Goal: Book appointment/travel/reservation

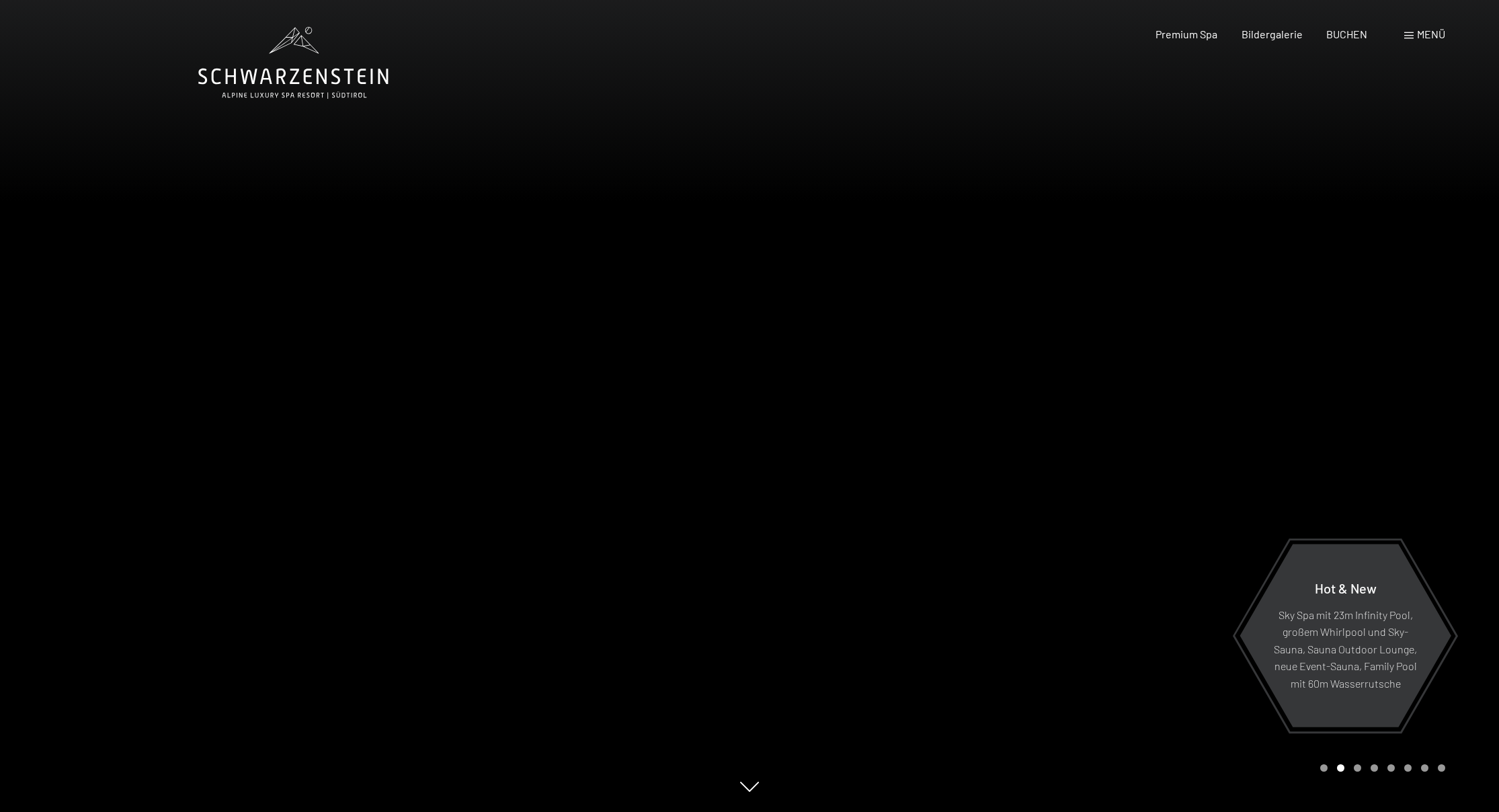
click at [1415, 33] on div "Menü" at bounding box center [1425, 34] width 41 height 15
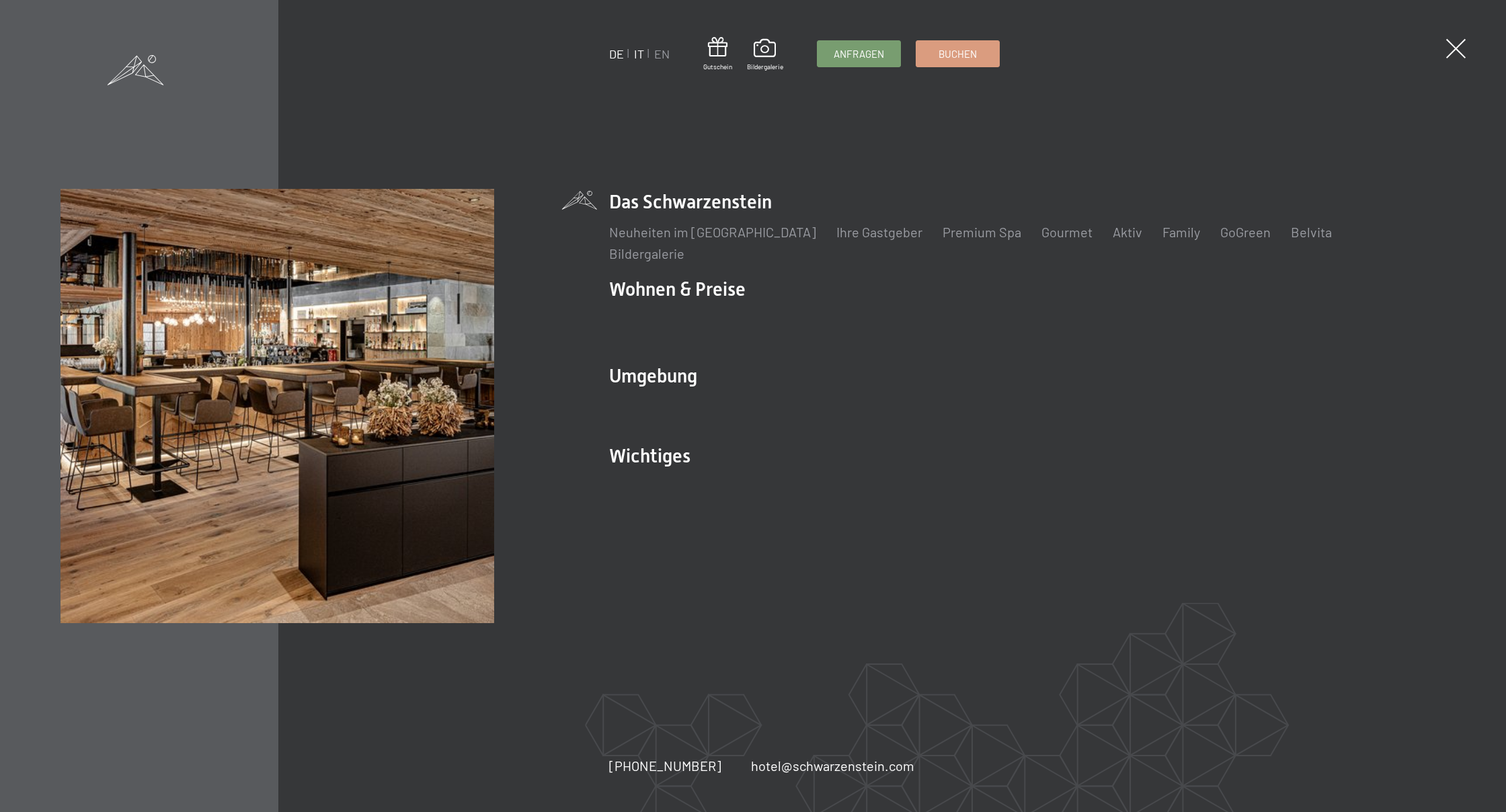
click at [639, 53] on link "IT" at bounding box center [639, 53] width 10 height 15
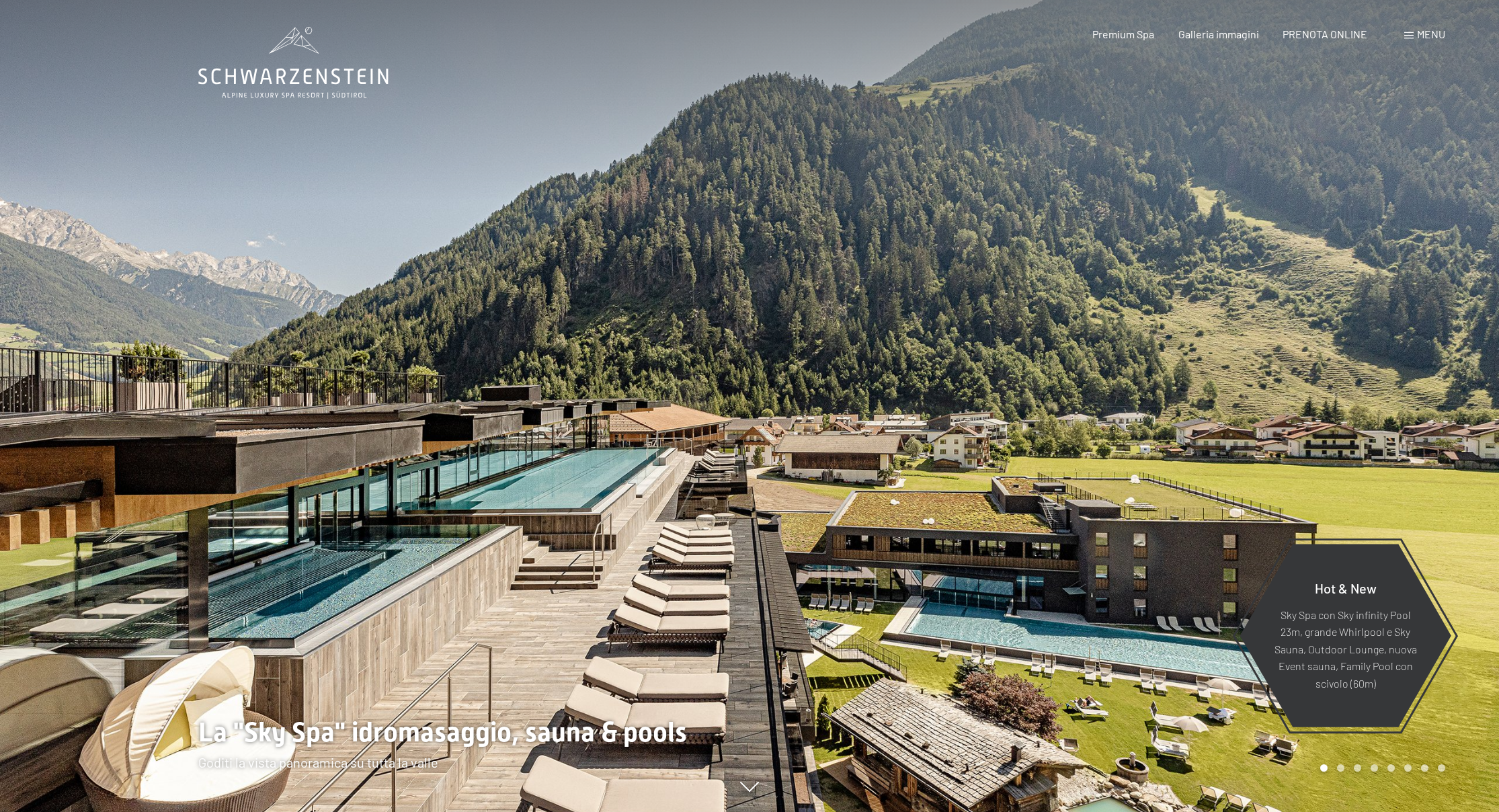
click at [1413, 36] on span at bounding box center [1409, 35] width 9 height 6
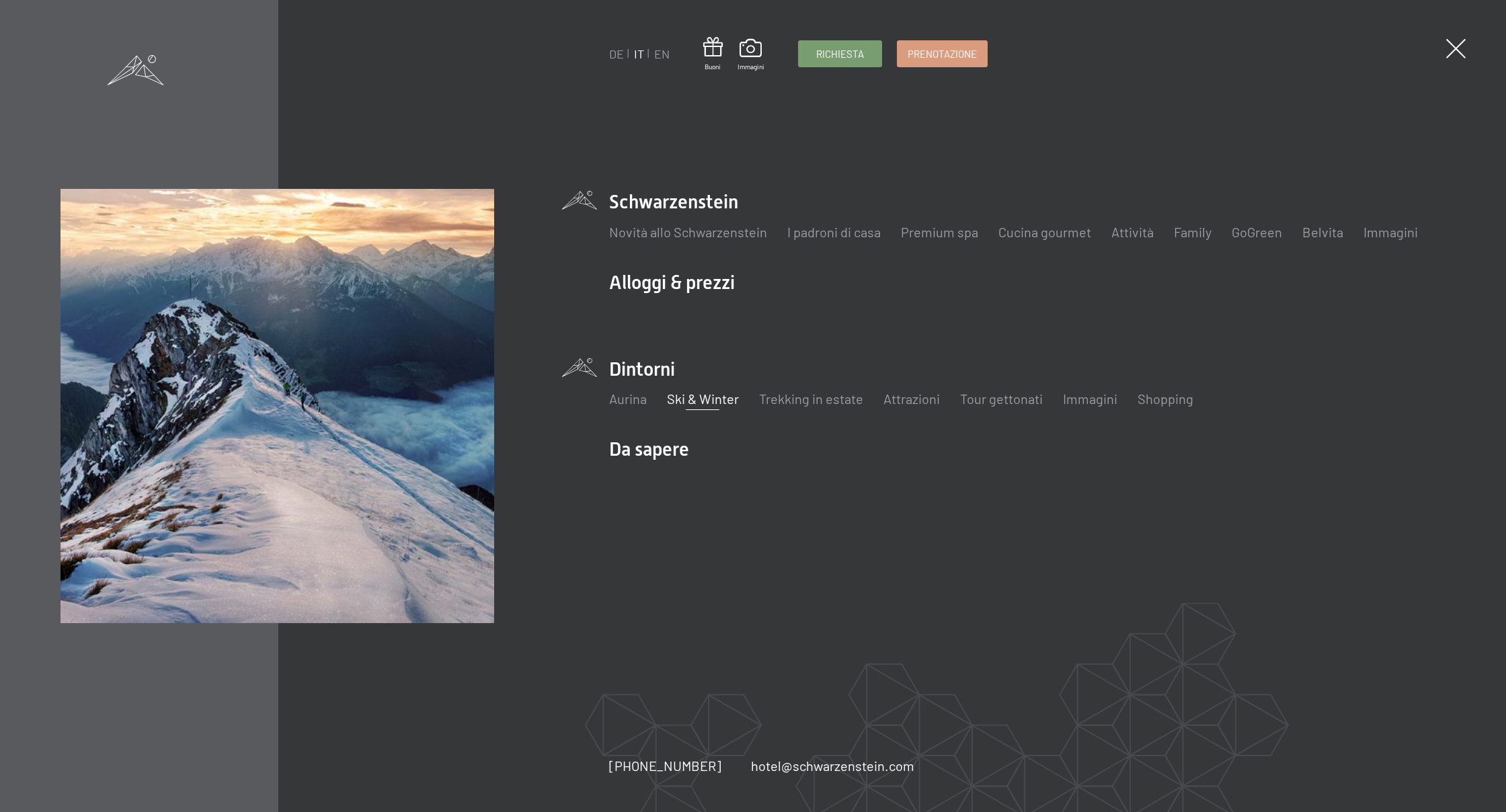
click at [718, 401] on link "Ski & Winter" at bounding box center [703, 399] width 72 height 16
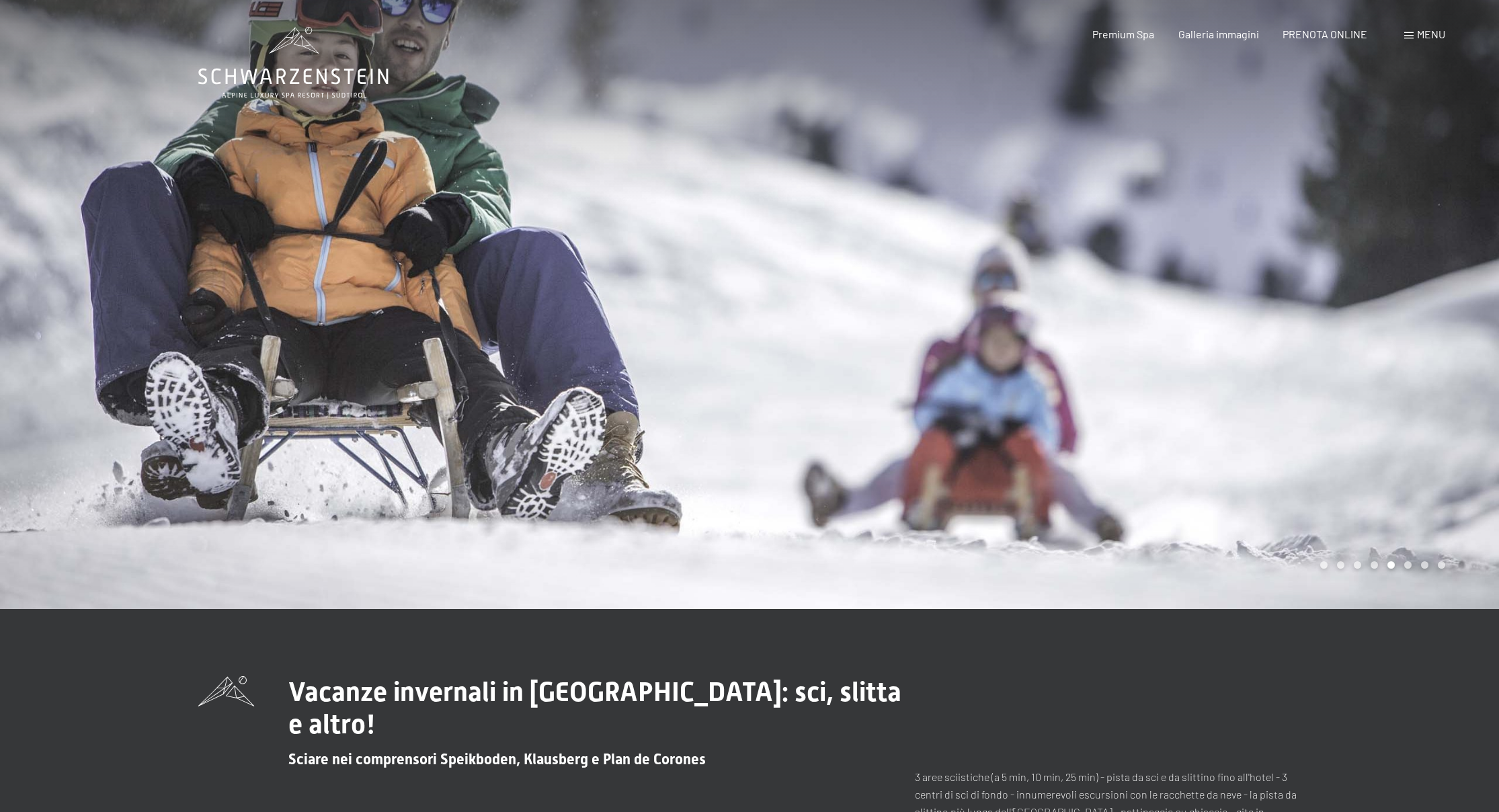
click at [1414, 33] on div "Menu" at bounding box center [1425, 34] width 41 height 15
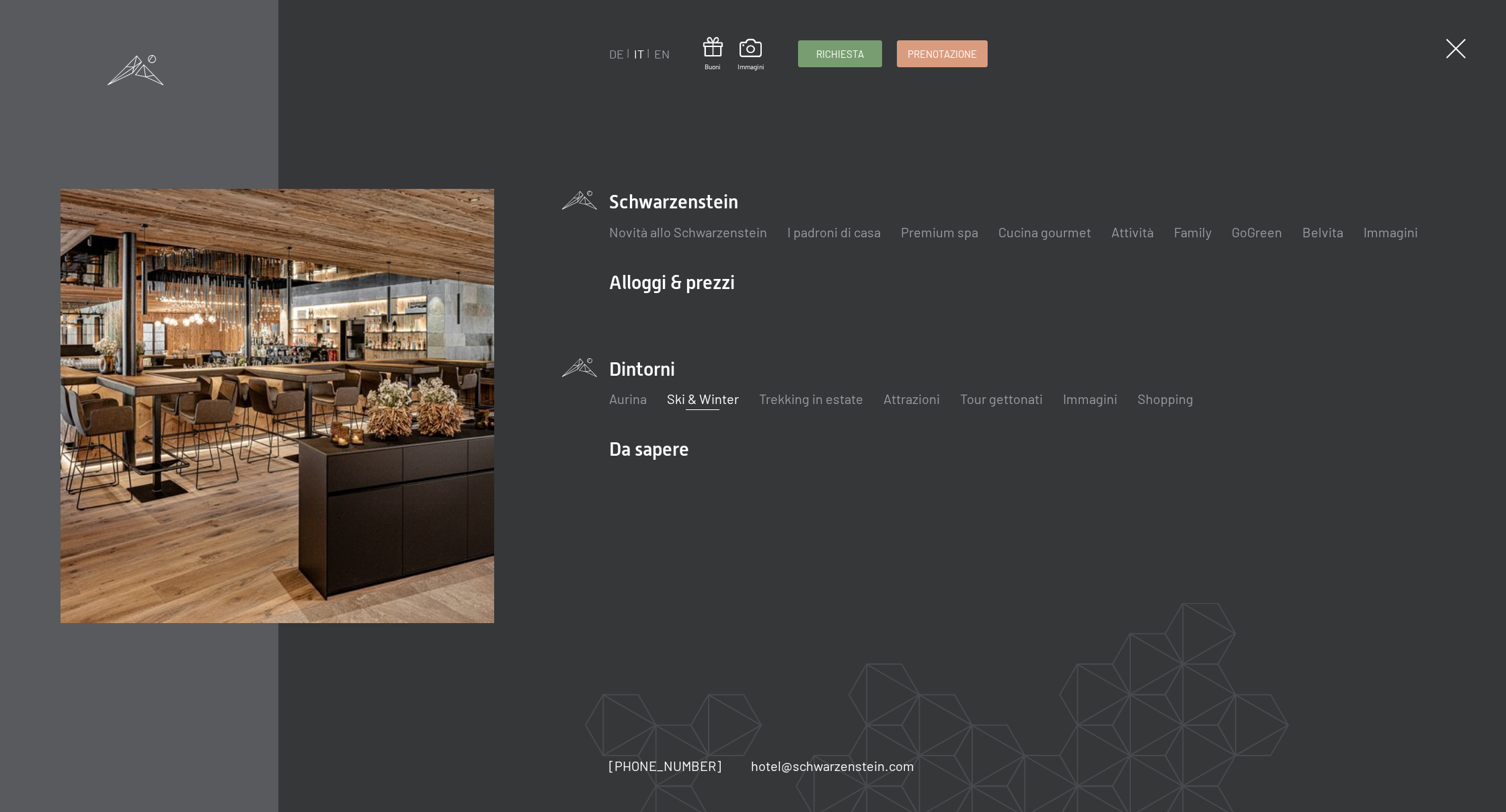
click at [685, 199] on li "Schwarzenstein Novità allo Schwarzenstein I padroni di casa Premium spa Cucina …" at bounding box center [1028, 221] width 837 height 66
click at [574, 199] on div "DE IT EN Buoni Immagini Richiesta Prenotazione DE IT EN Schwarzenstein Novità a…" at bounding box center [753, 405] width 1386 height 433
click at [701, 199] on li "Schwarzenstein Novità allo Schwarzenstein I padroni di casa Premium spa Cucina …" at bounding box center [1028, 221] width 837 height 66
click at [951, 46] on span "Prenotazione" at bounding box center [942, 52] width 69 height 14
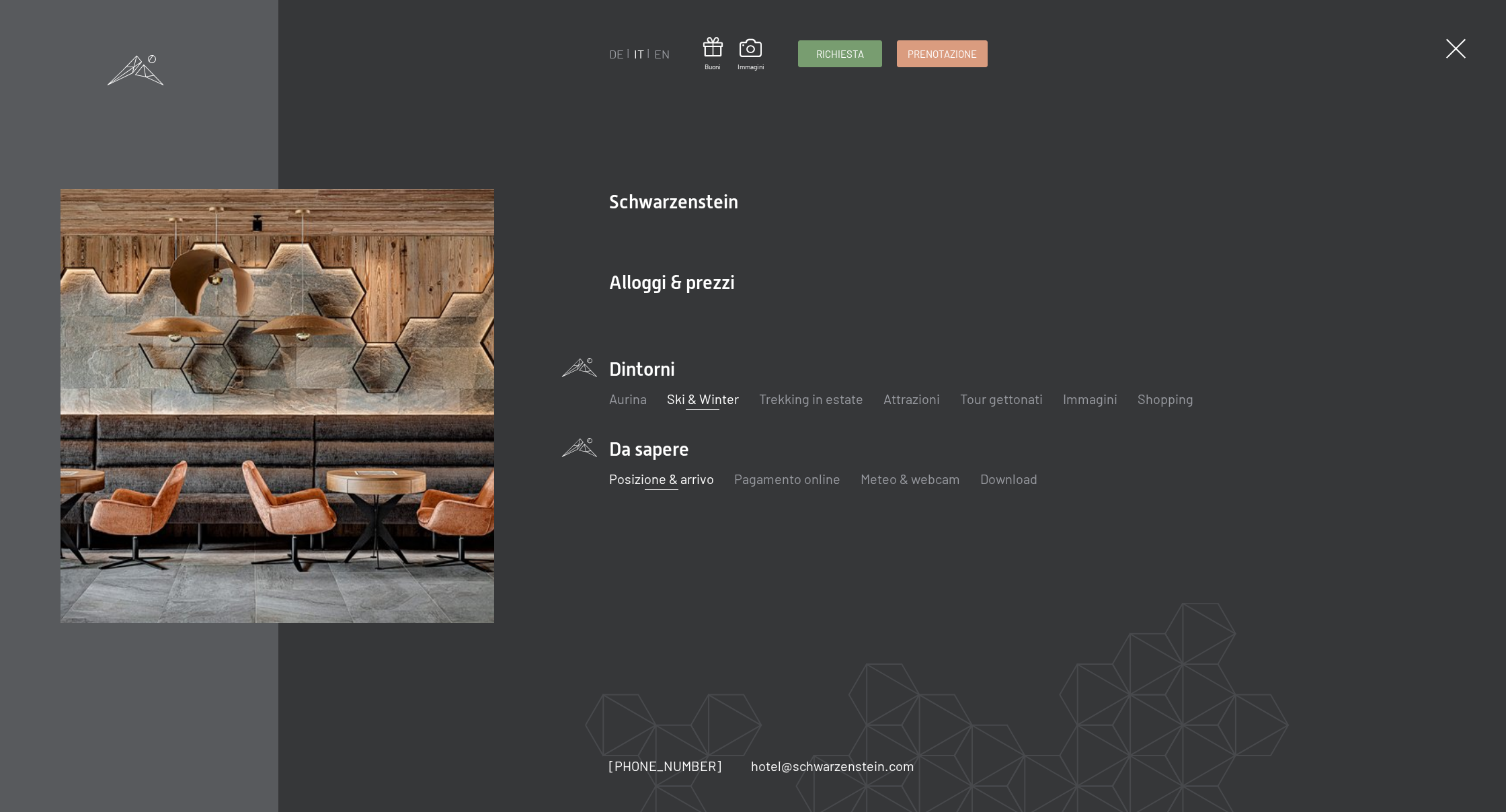
click at [674, 481] on link "Posizione & arrivo" at bounding box center [662, 478] width 105 height 16
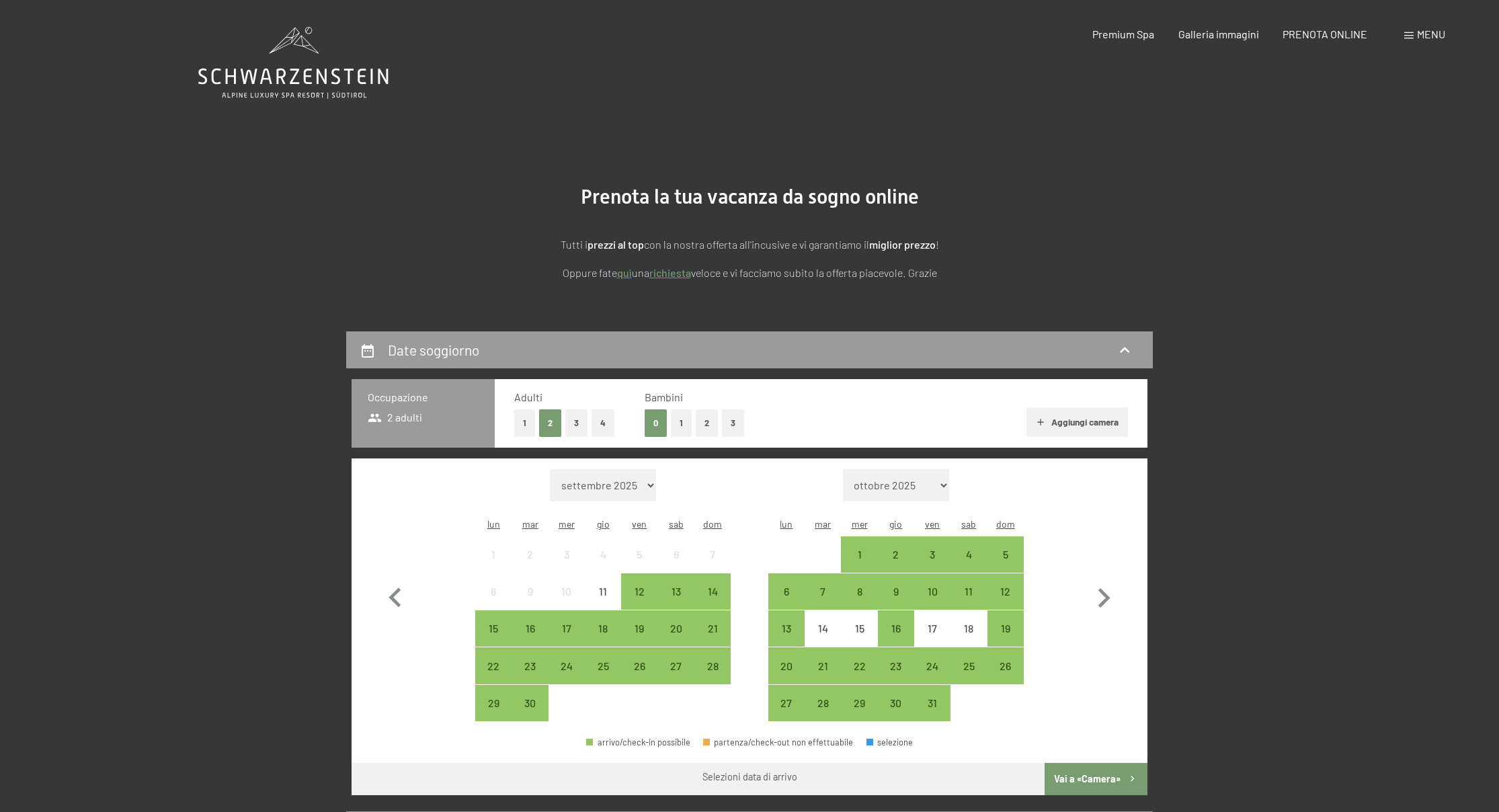
click at [579, 419] on button "3" at bounding box center [576, 423] width 22 height 28
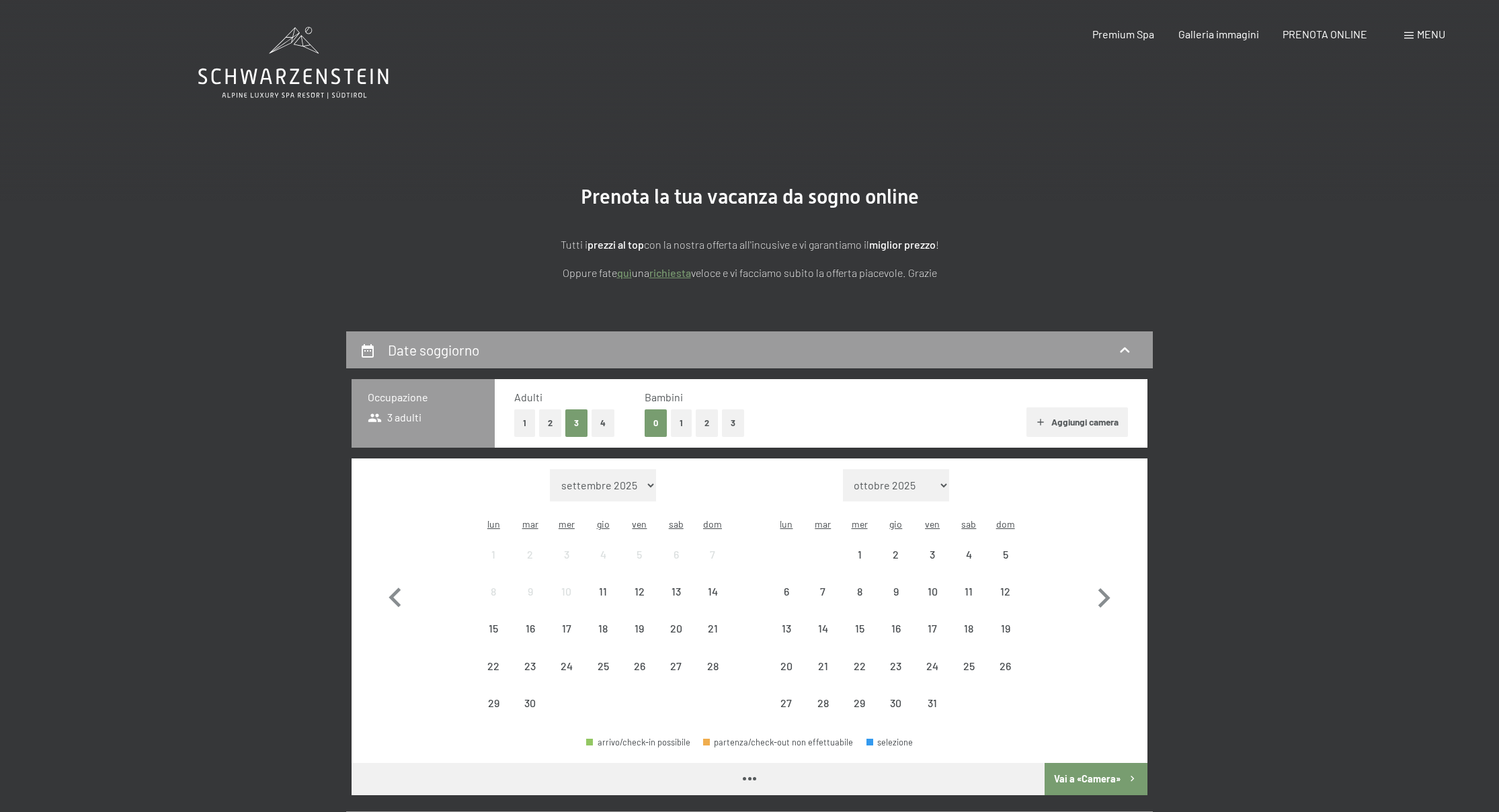
click at [673, 421] on button "1" at bounding box center [680, 423] width 21 height 28
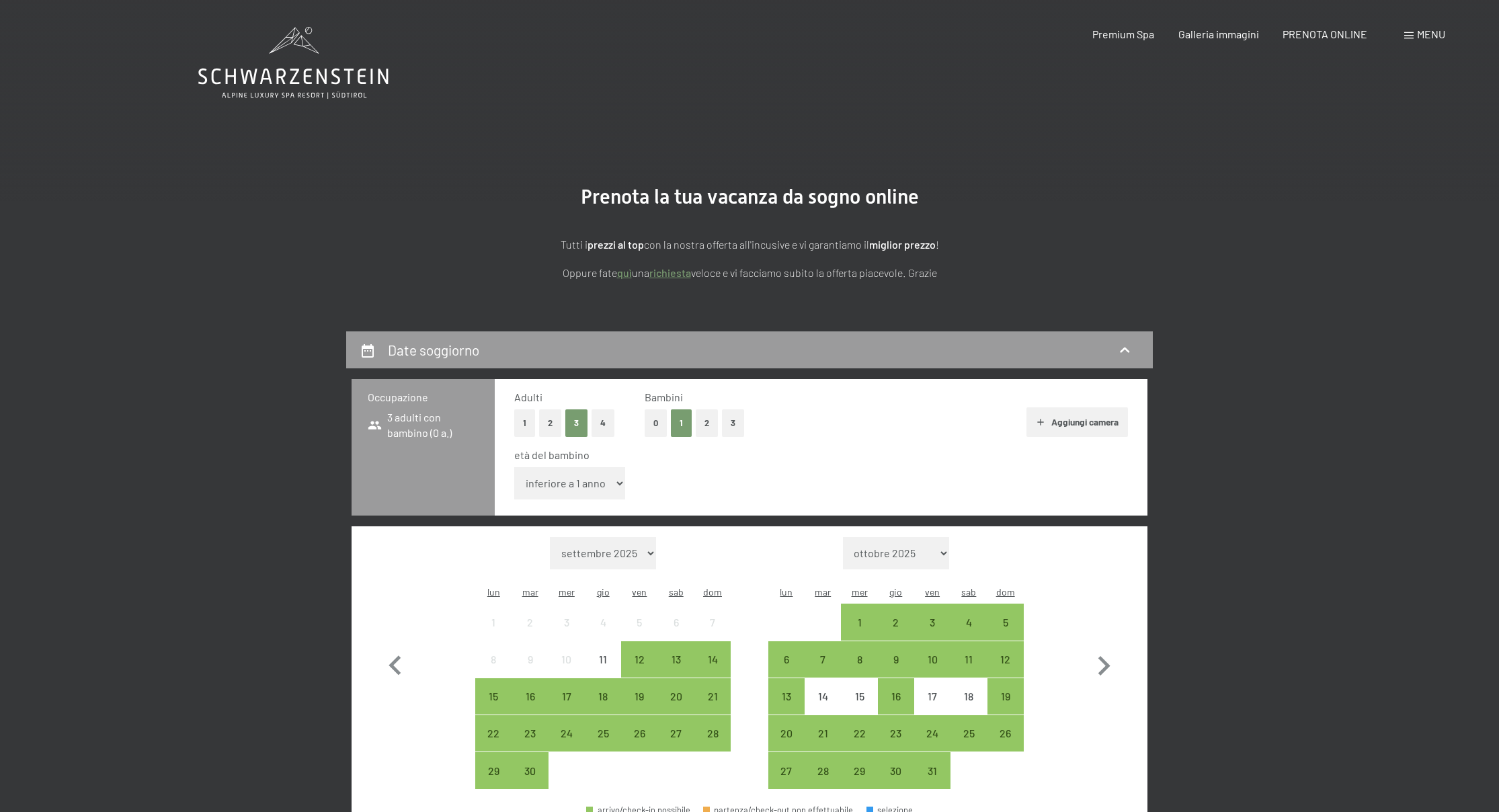
select select "11"
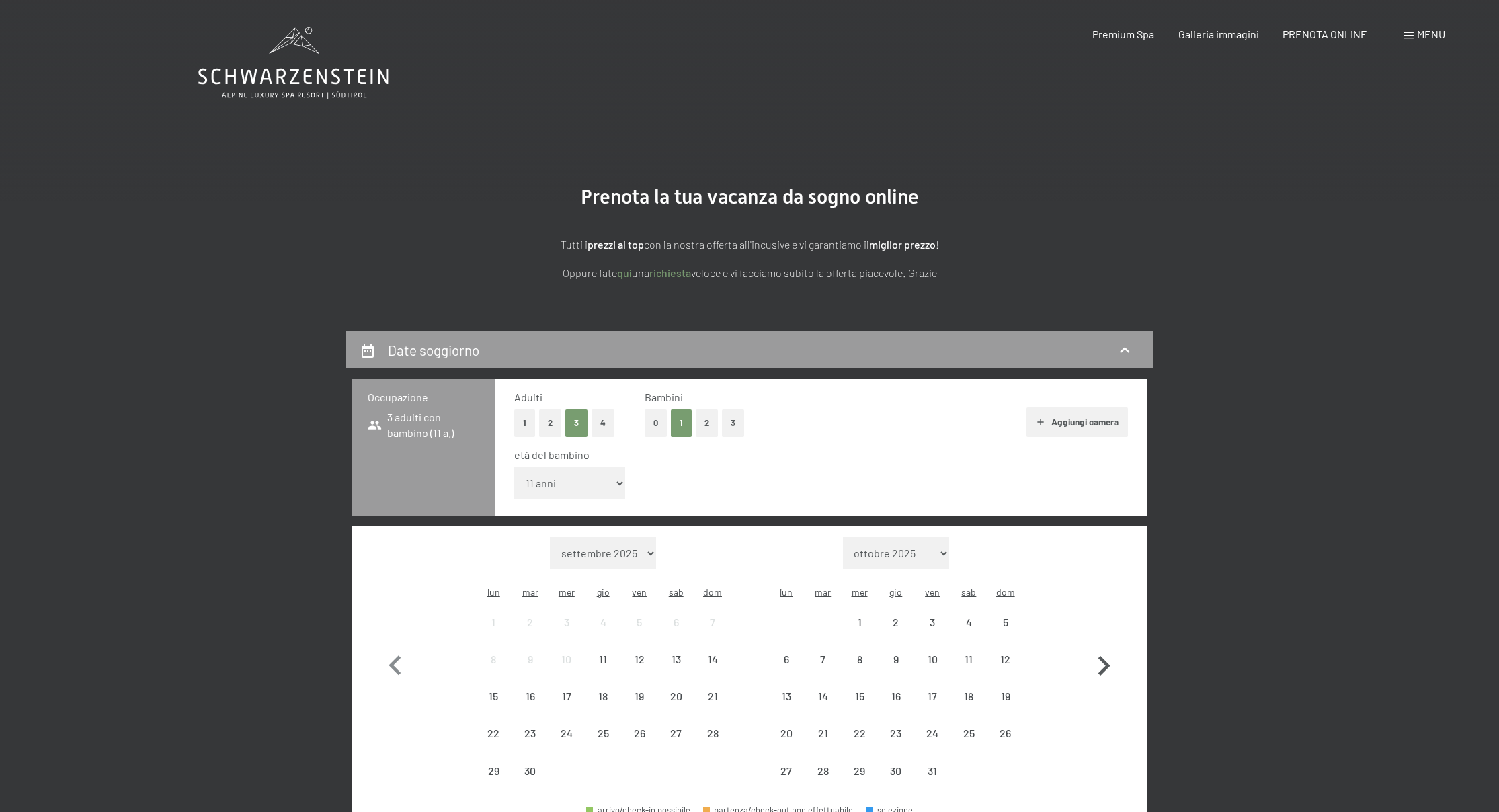
click at [1101, 646] on icon "button" at bounding box center [1103, 665] width 39 height 39
select select "2025-11-01"
select select "2025-12-01"
click at [1101, 646] on icon "button" at bounding box center [1103, 665] width 39 height 39
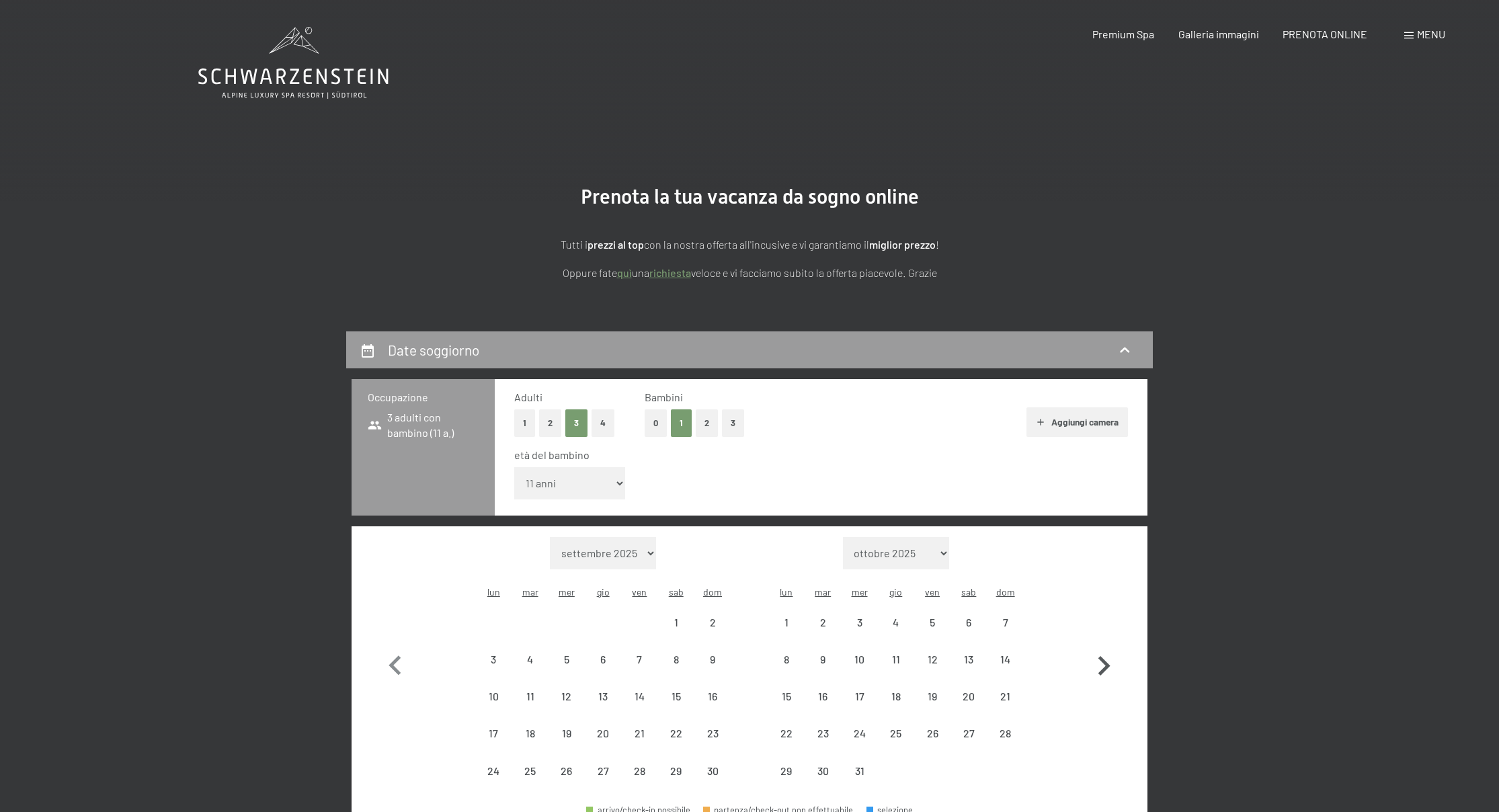
select select "2025-12-01"
select select "2026-01-01"
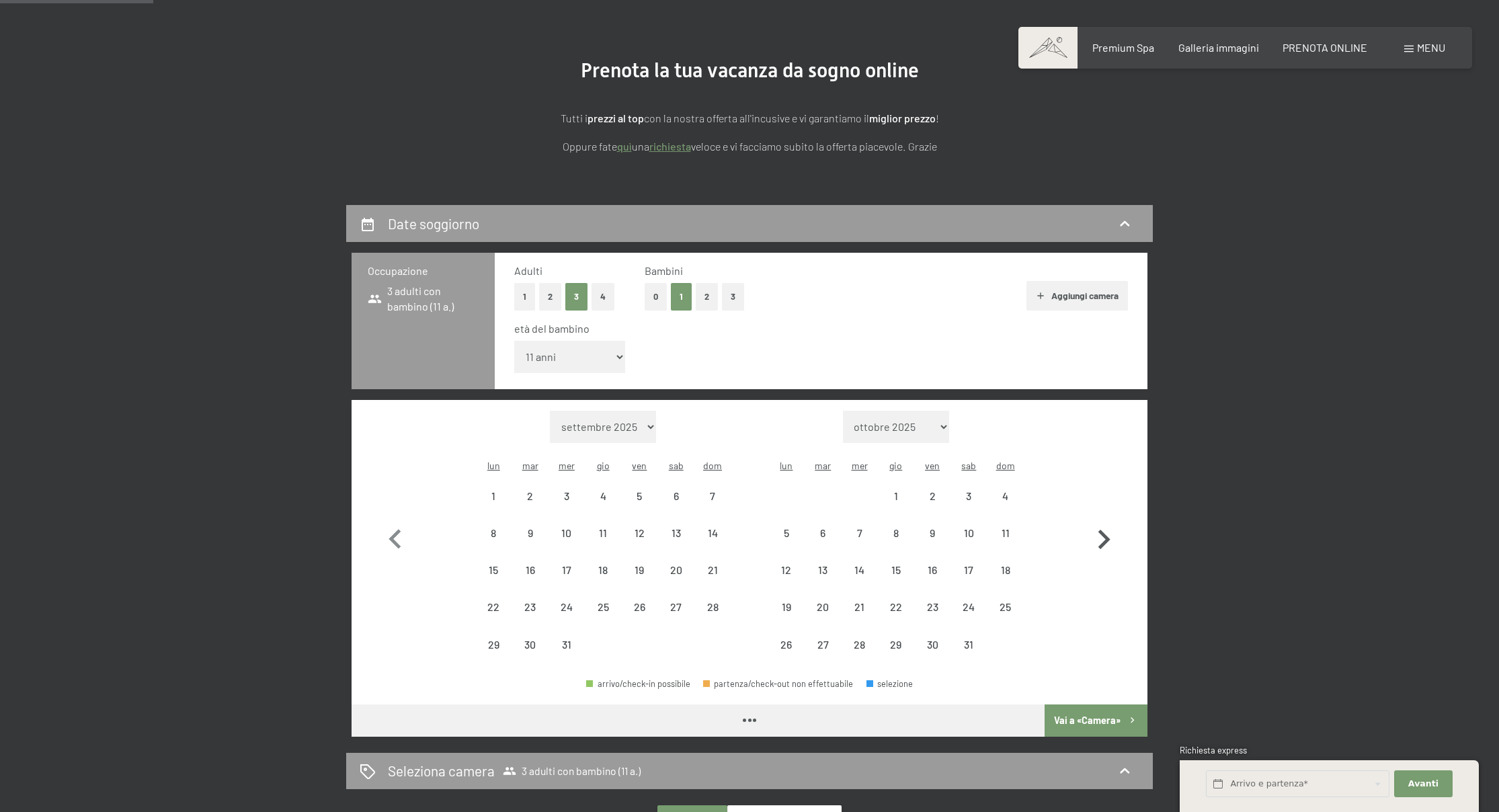
scroll to position [130, 0]
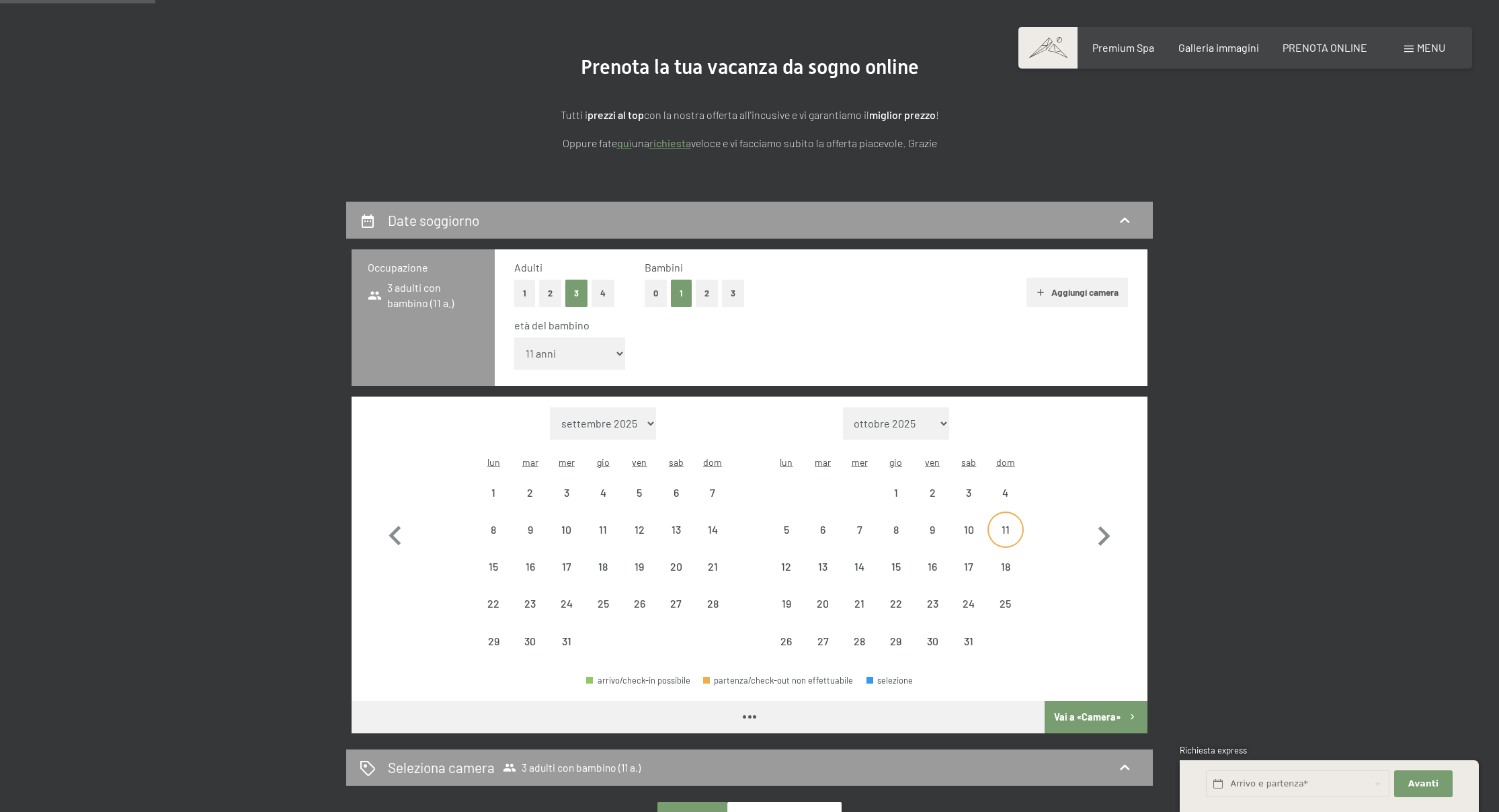
select select "2025-12-01"
select select "2026-01-01"
select select "2025-12-01"
select select "2026-01-01"
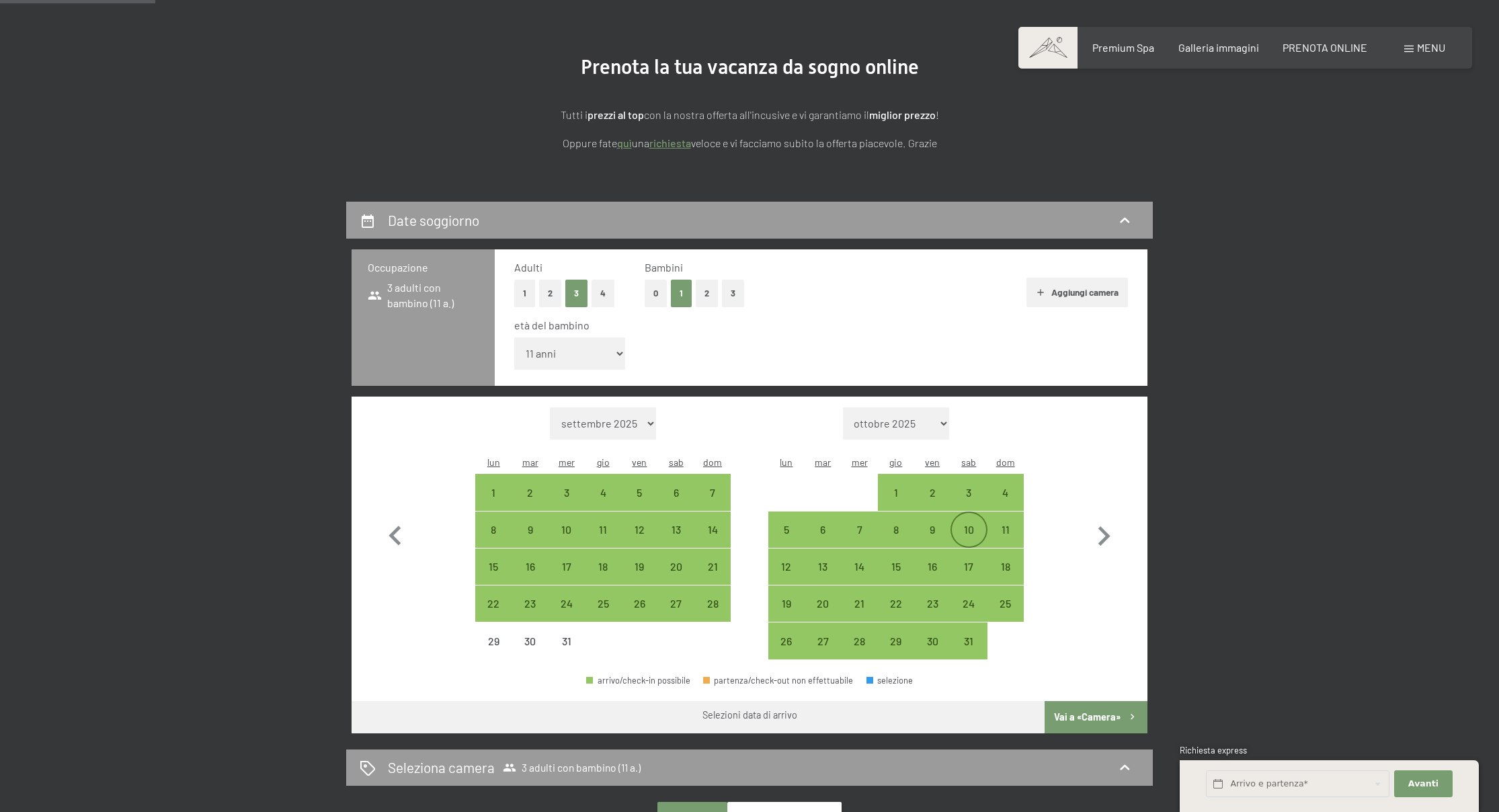
click at [967, 524] on div "10" at bounding box center [968, 541] width 33 height 33
select select "2025-12-01"
select select "2026-01-01"
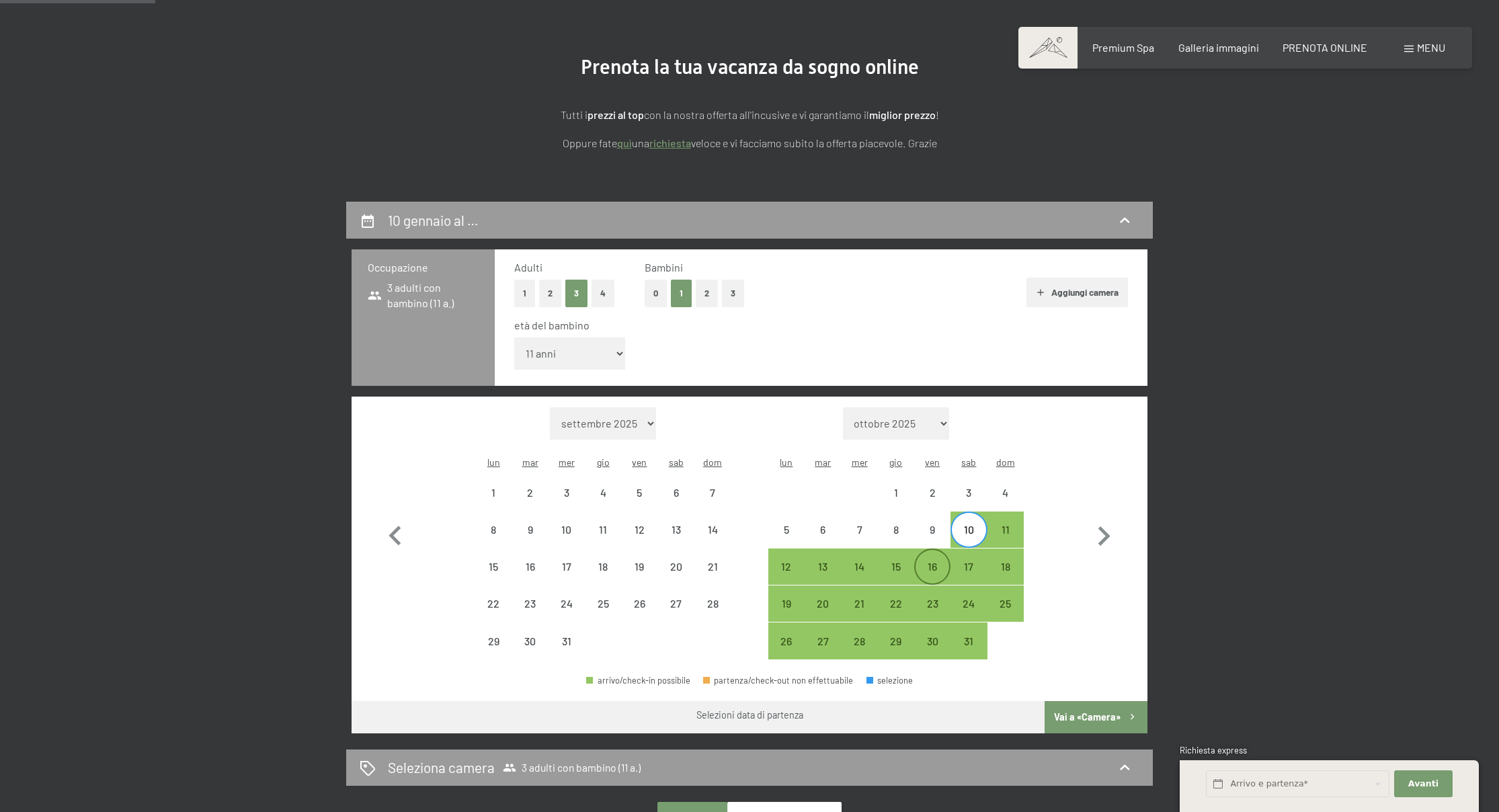
click at [925, 561] on div "16" at bounding box center [932, 578] width 33 height 33
select select "2025-12-01"
select select "2026-01-01"
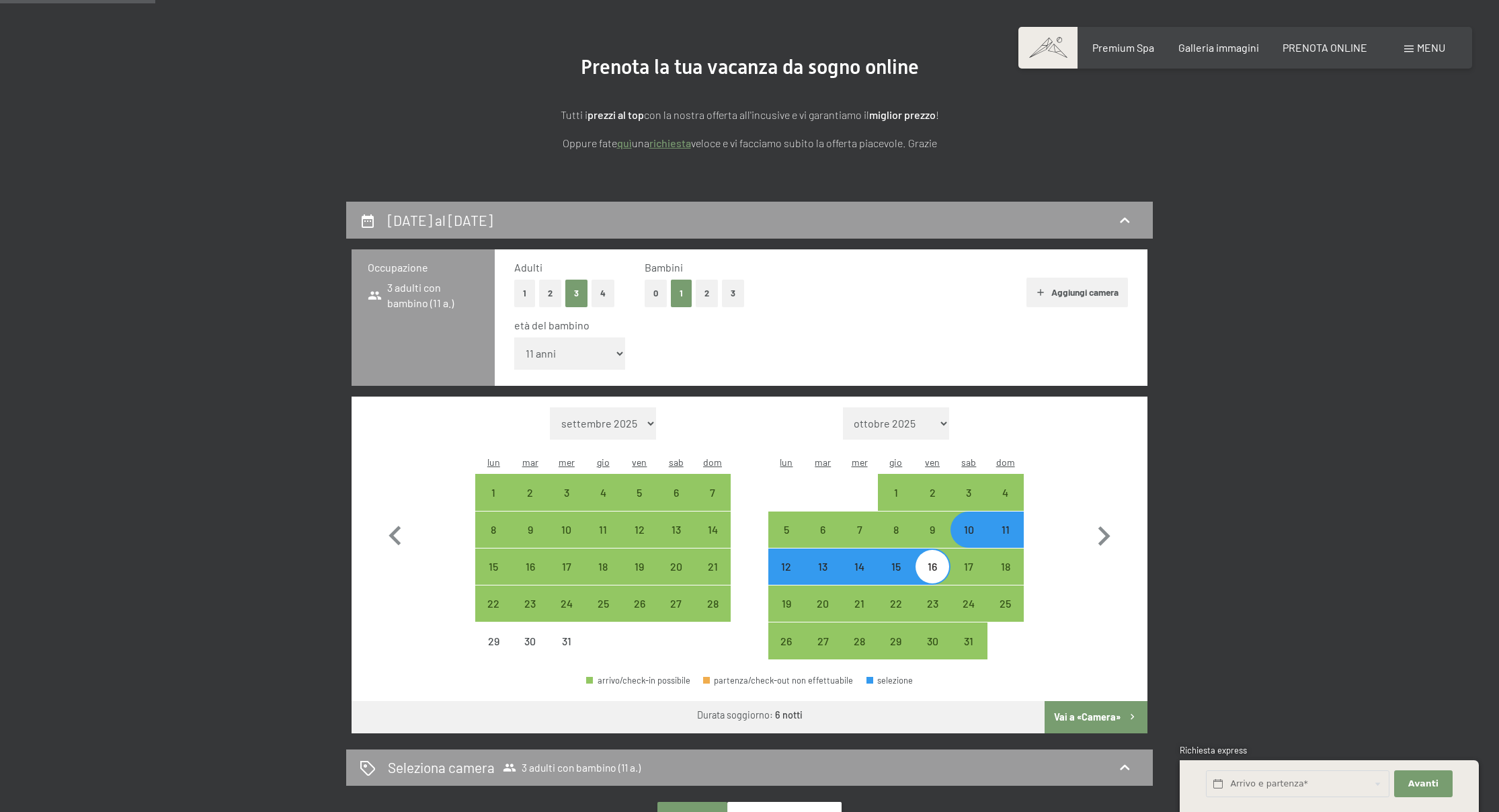
click at [1098, 701] on button "Vai a «Camera»" at bounding box center [1095, 717] width 102 height 32
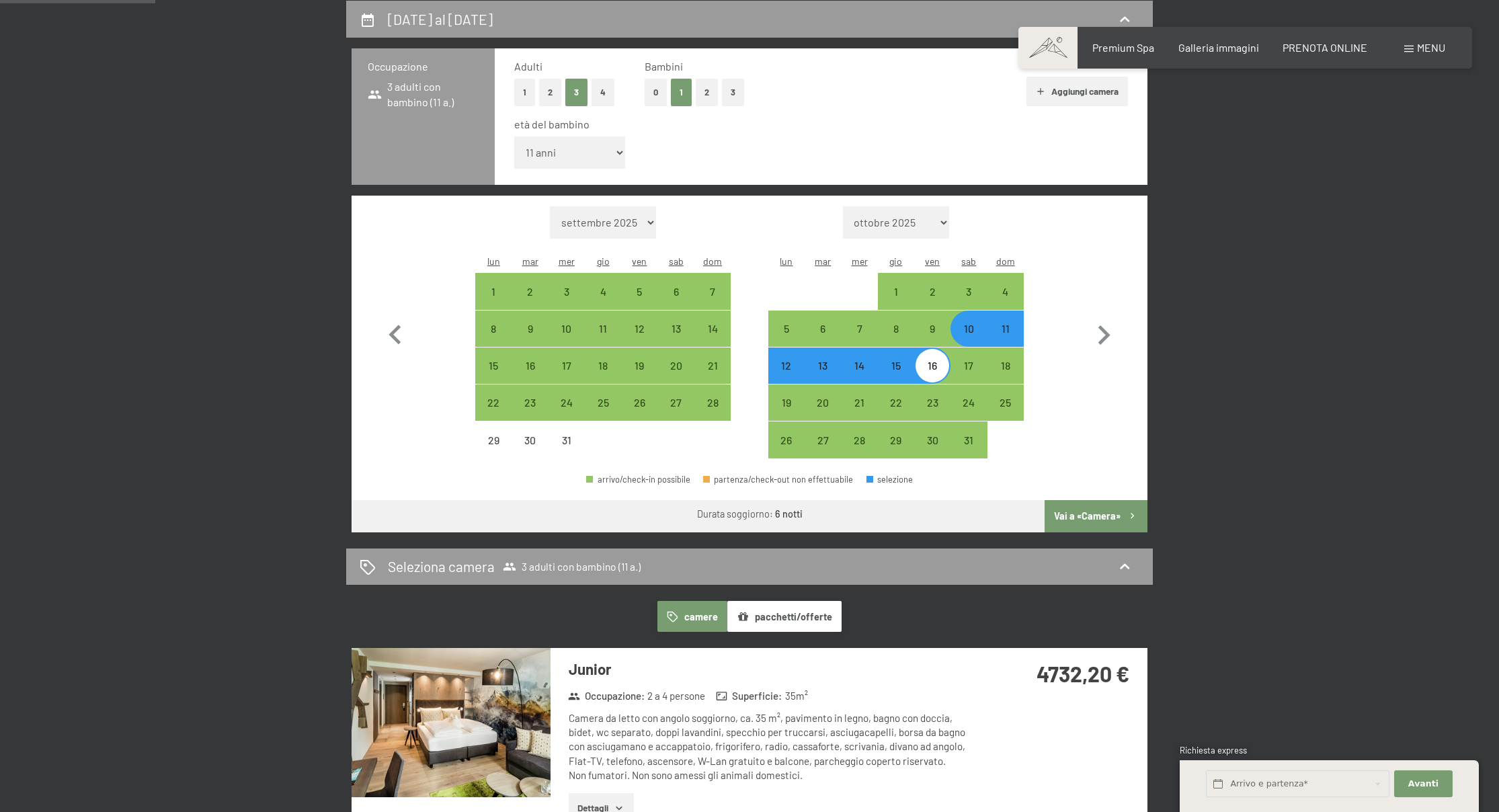
select select "2025-12-01"
select select "2026-01-01"
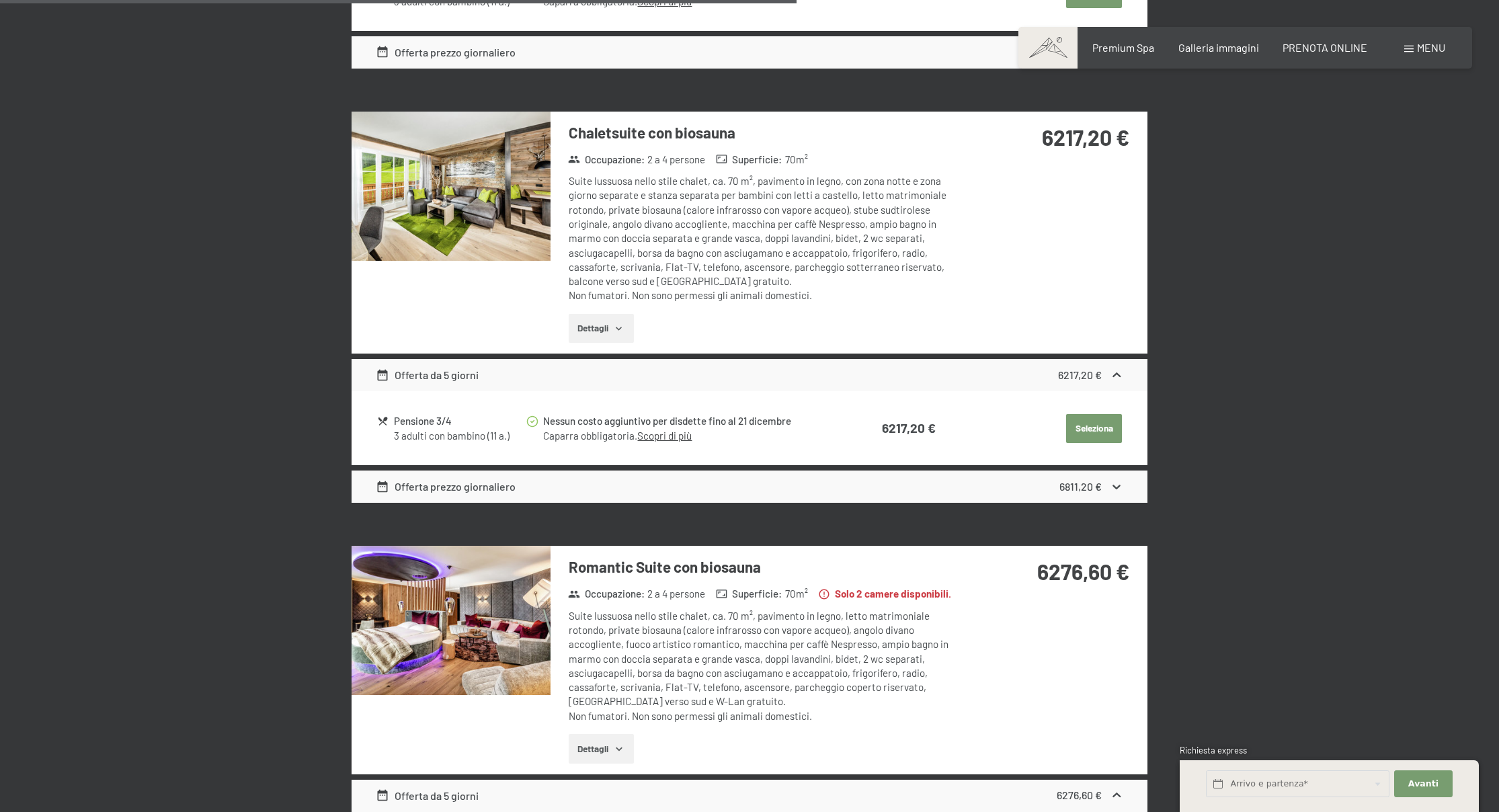
scroll to position [1955, 0]
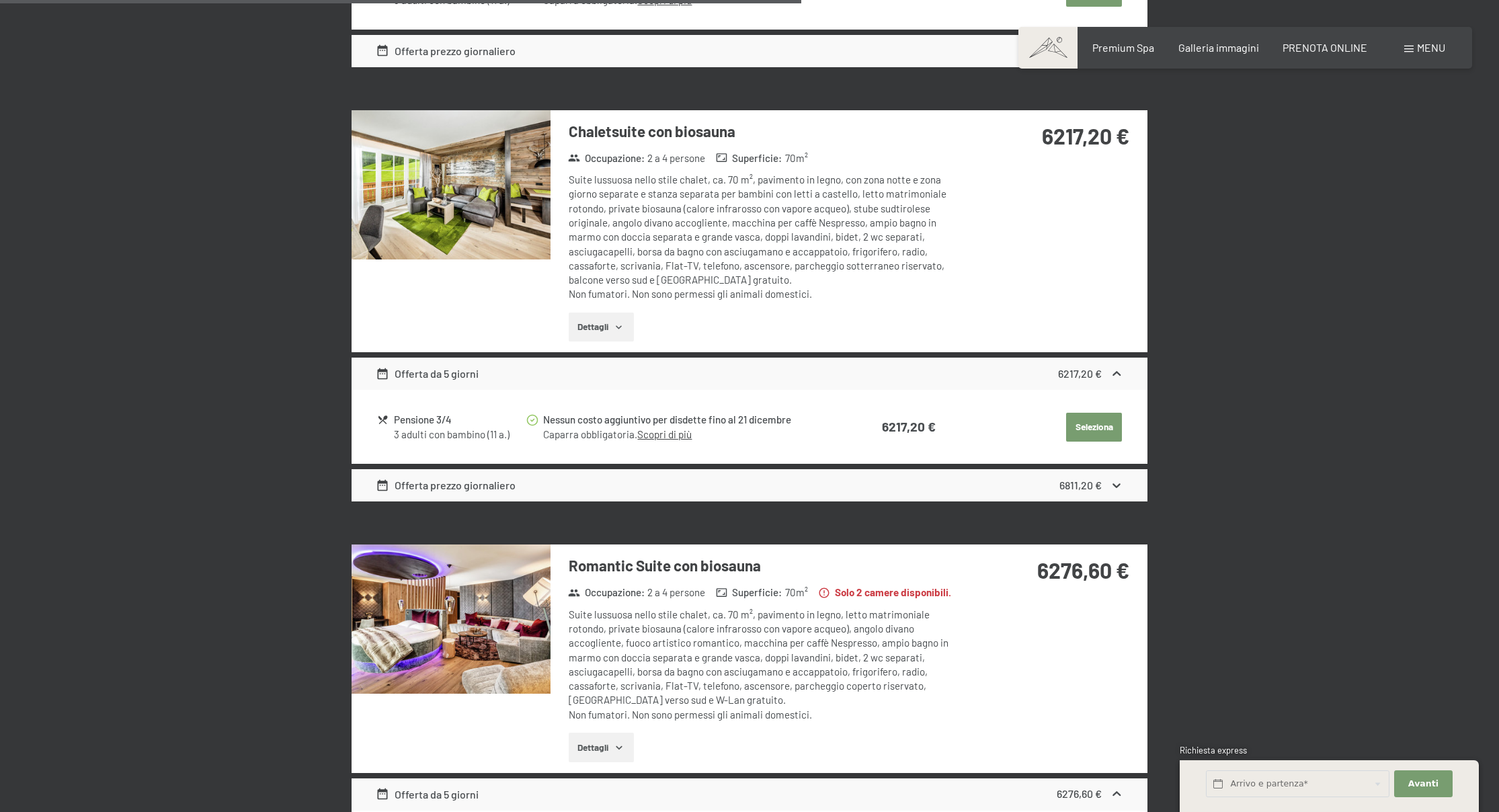
click at [496, 606] on img at bounding box center [451, 619] width 199 height 149
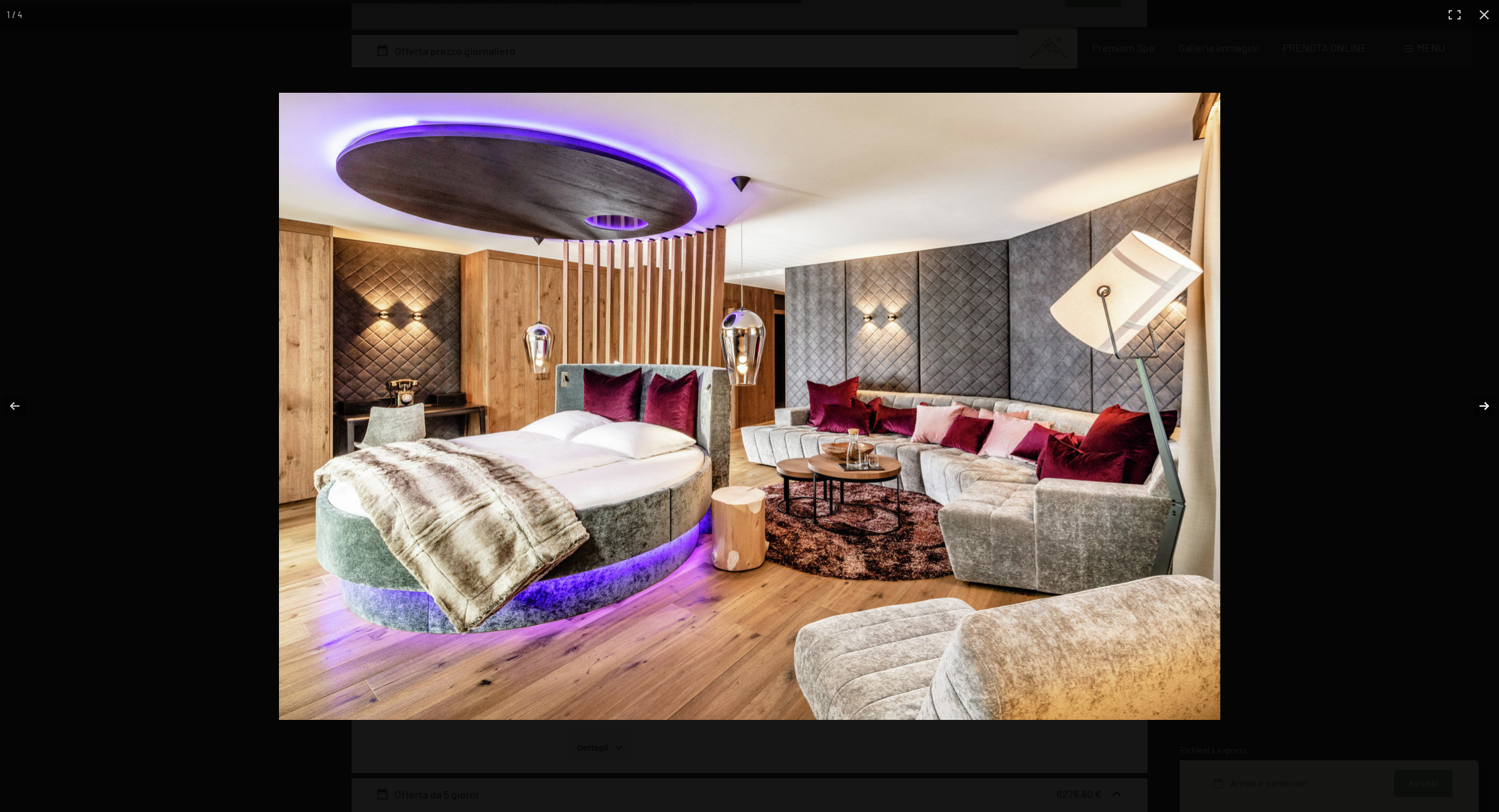
click at [1490, 404] on button "button" at bounding box center [1476, 406] width 47 height 67
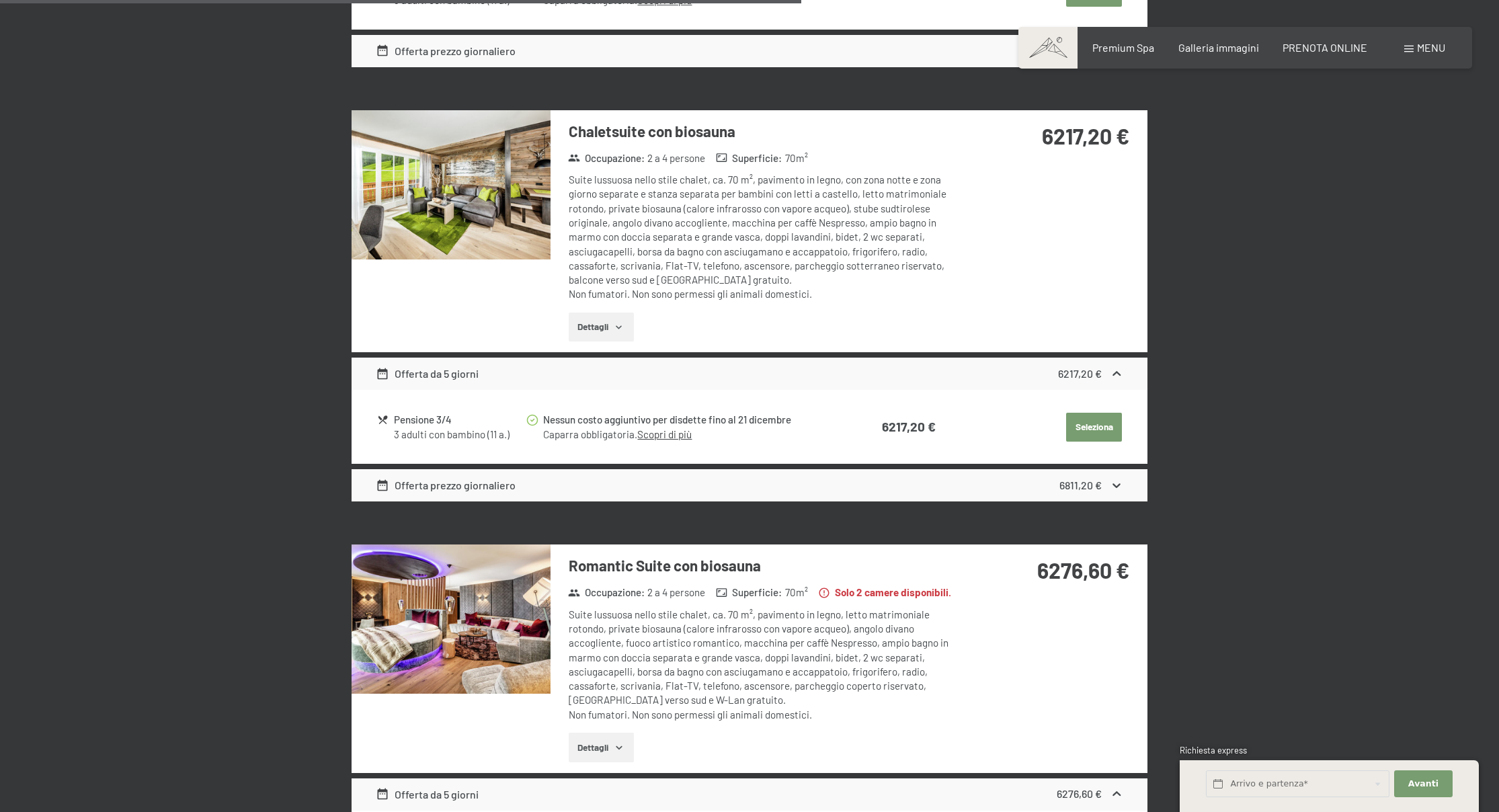
click at [0, 0] on button "button" at bounding box center [0, 0] width 0 height 0
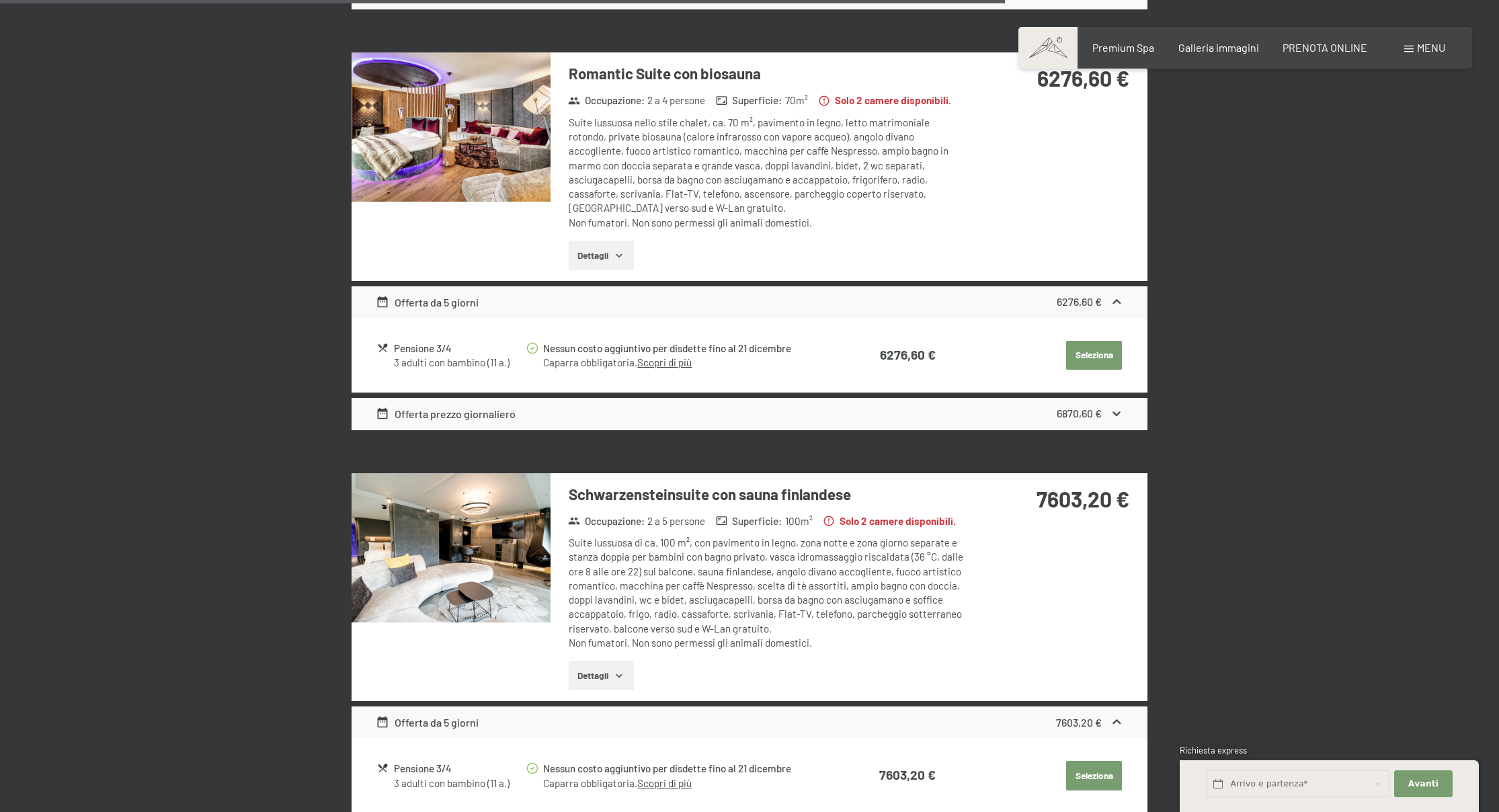
scroll to position [2451, 0]
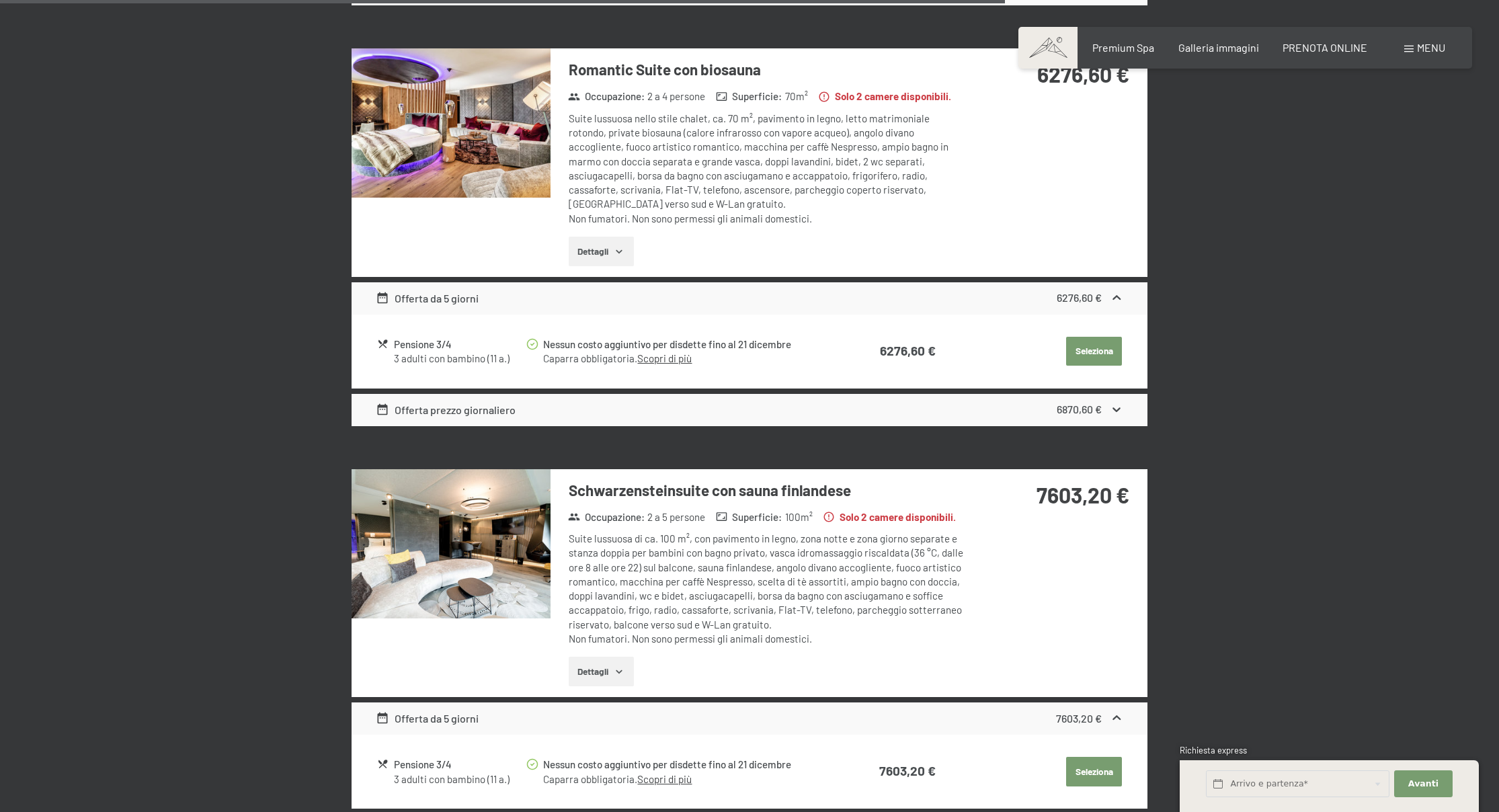
click at [475, 527] on img at bounding box center [451, 544] width 199 height 149
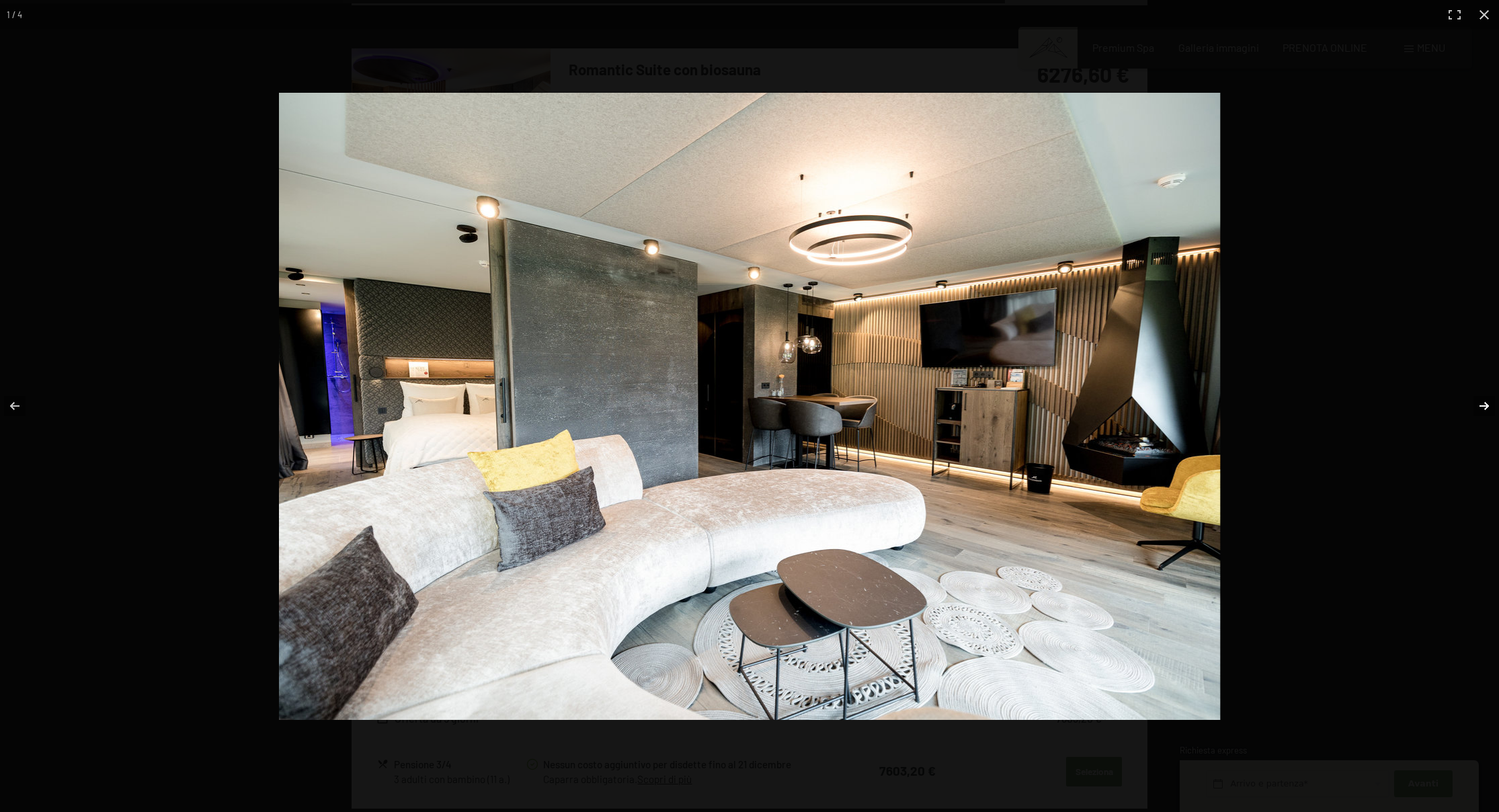
click at [1471, 404] on button "button" at bounding box center [1476, 406] width 47 height 67
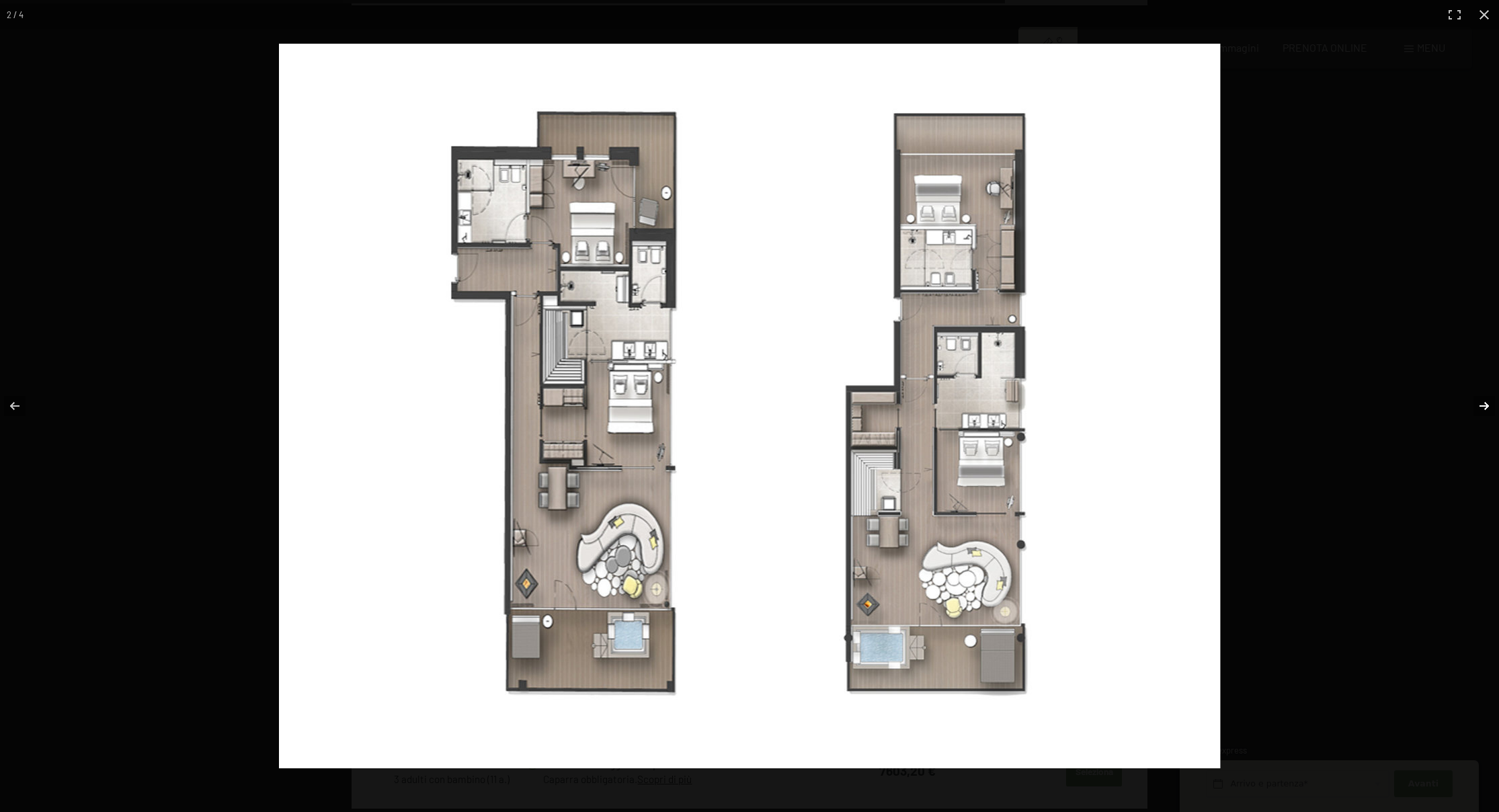
click at [1471, 404] on button "button" at bounding box center [1476, 406] width 47 height 67
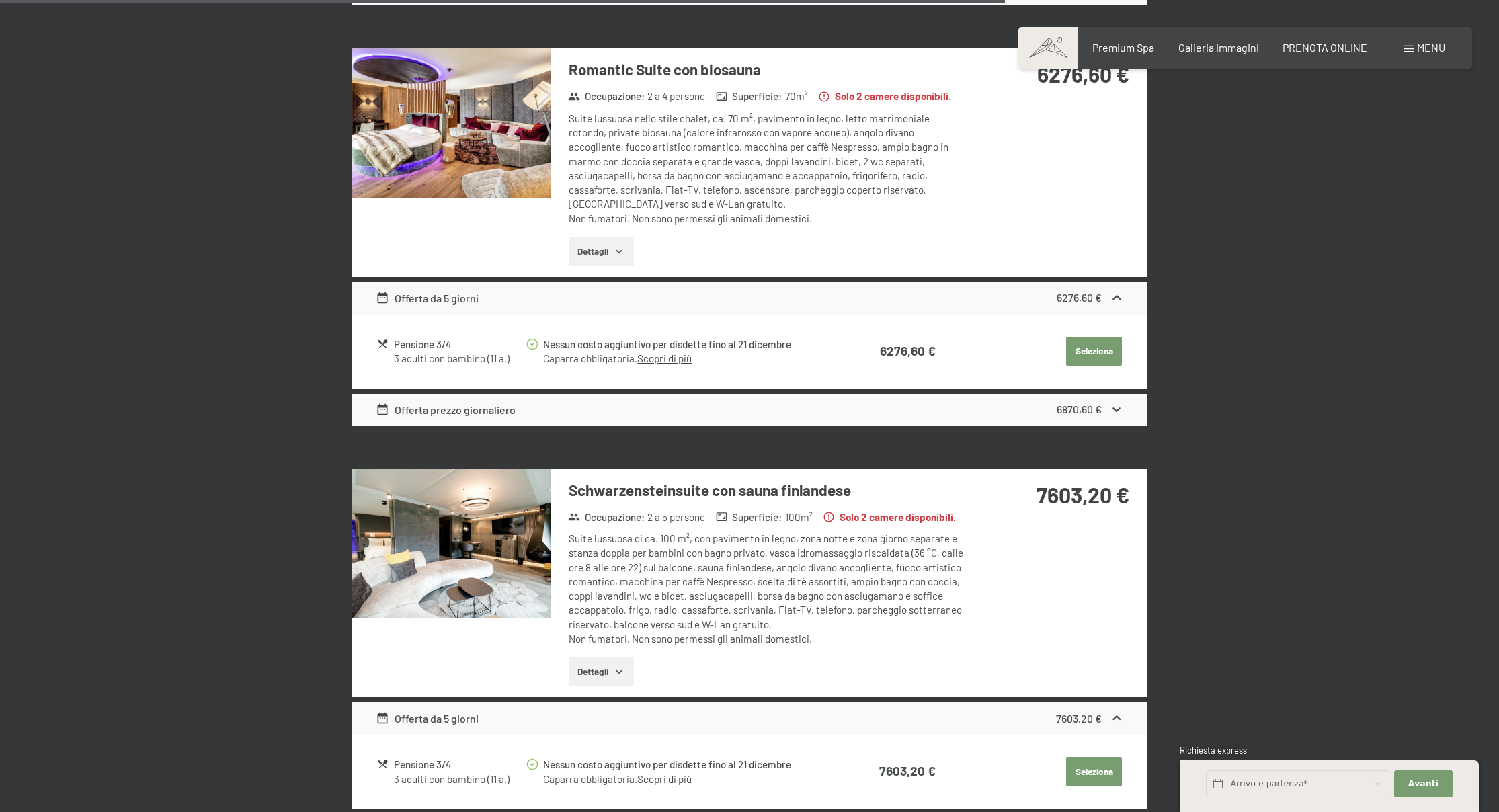
click at [0, 0] on button "button" at bounding box center [0, 0] width 0 height 0
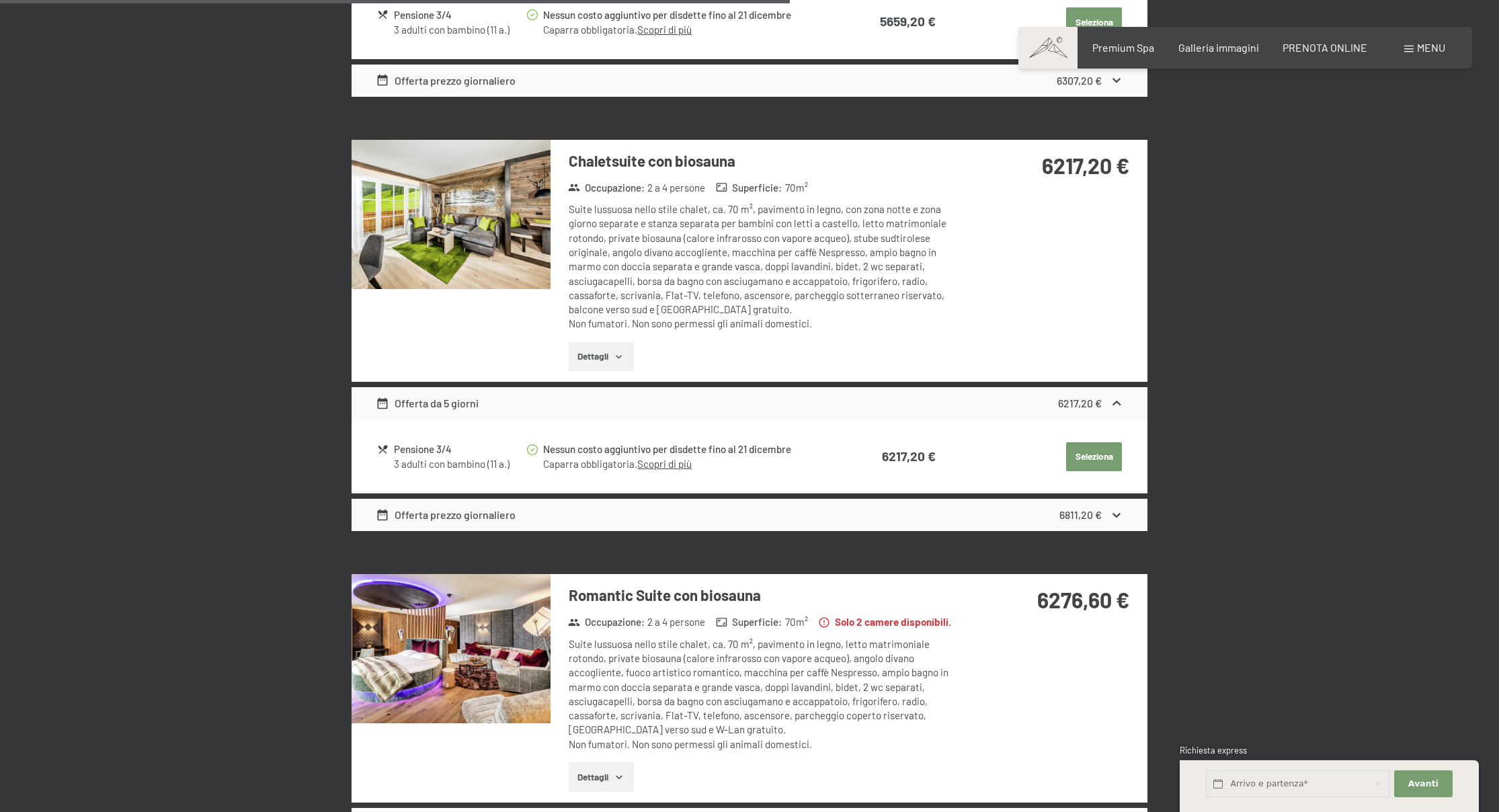
scroll to position [1923, 0]
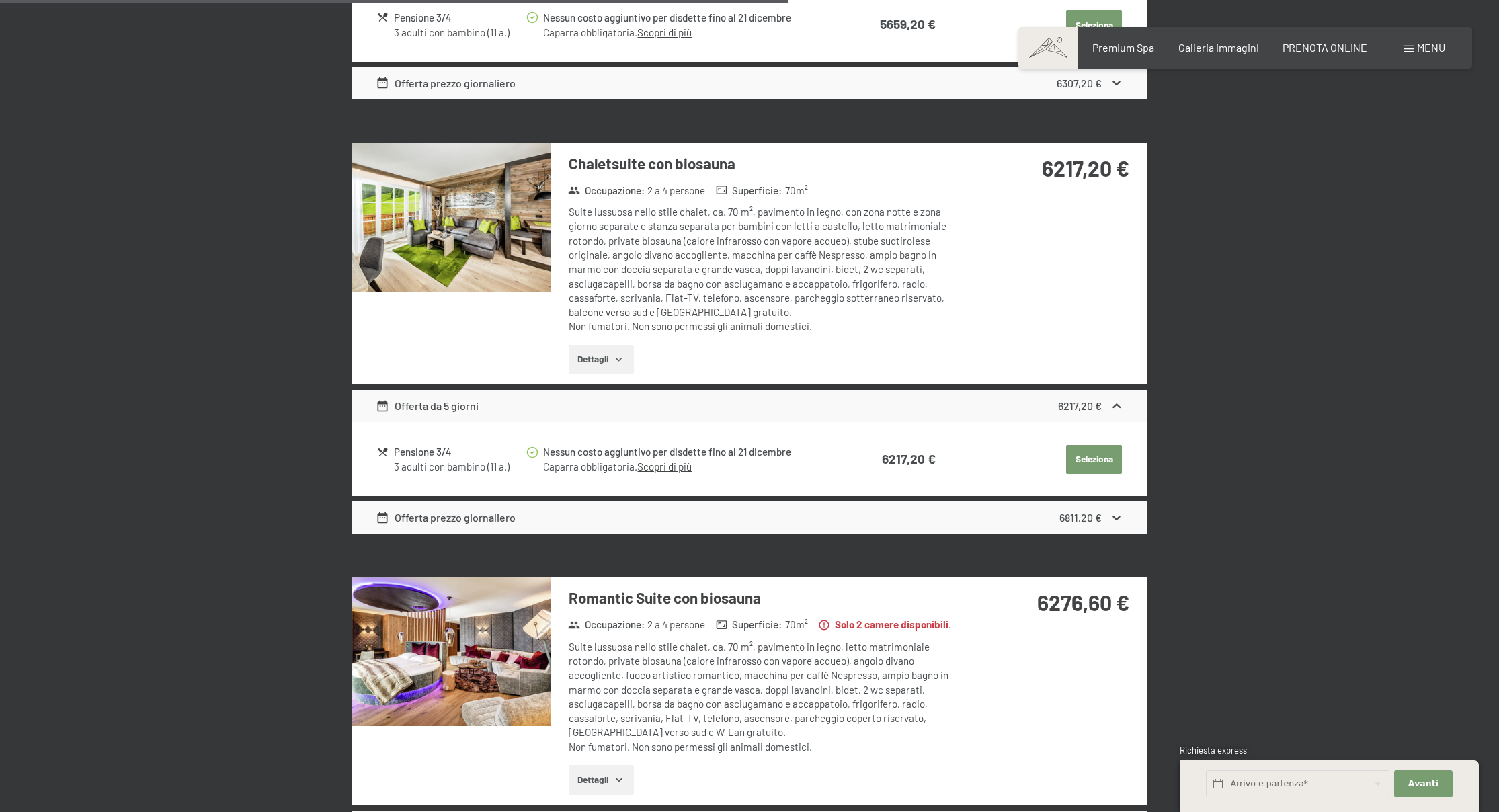
click at [478, 232] on img at bounding box center [451, 217] width 199 height 149
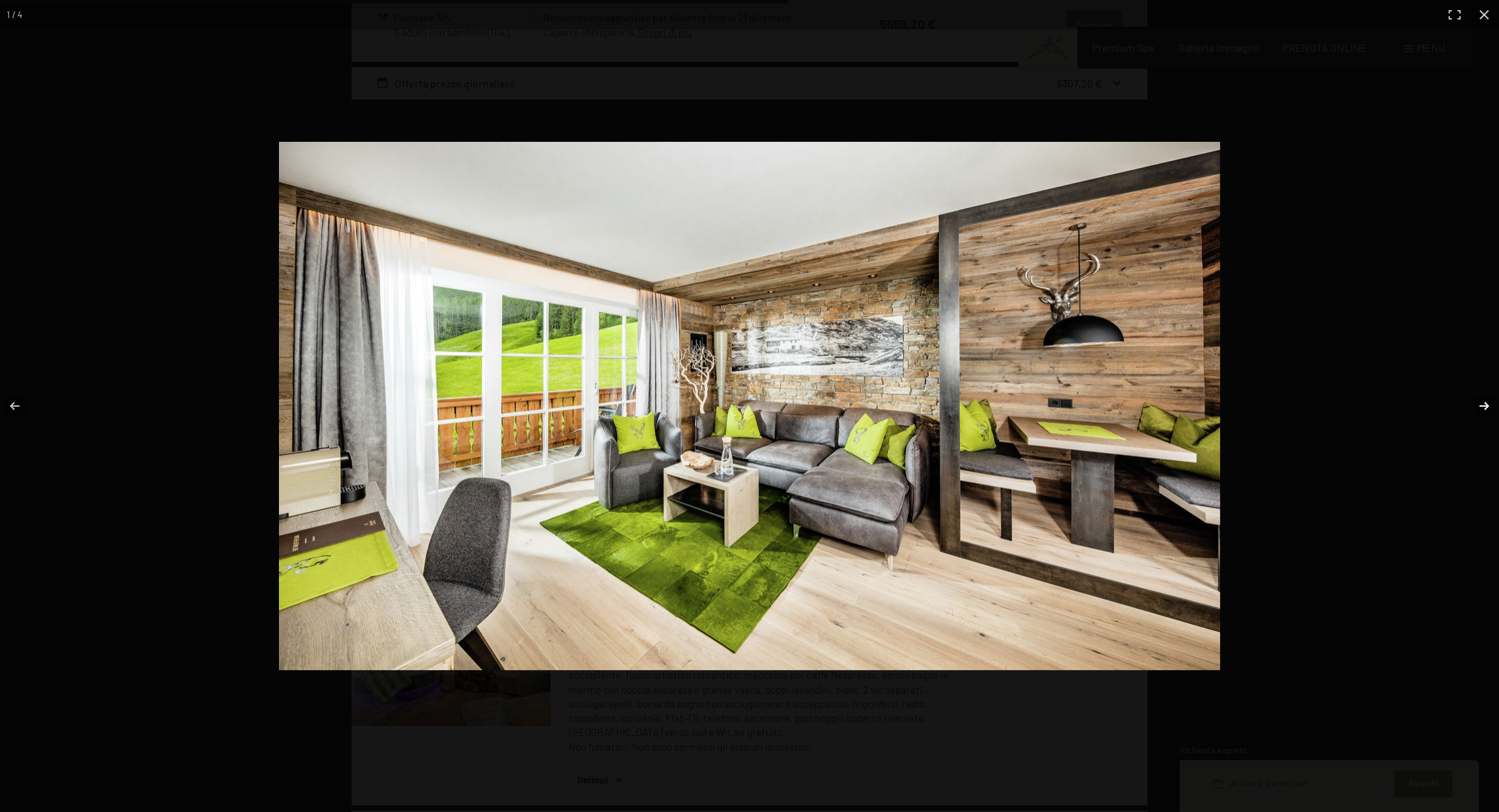
click at [1482, 406] on button "button" at bounding box center [1476, 406] width 47 height 67
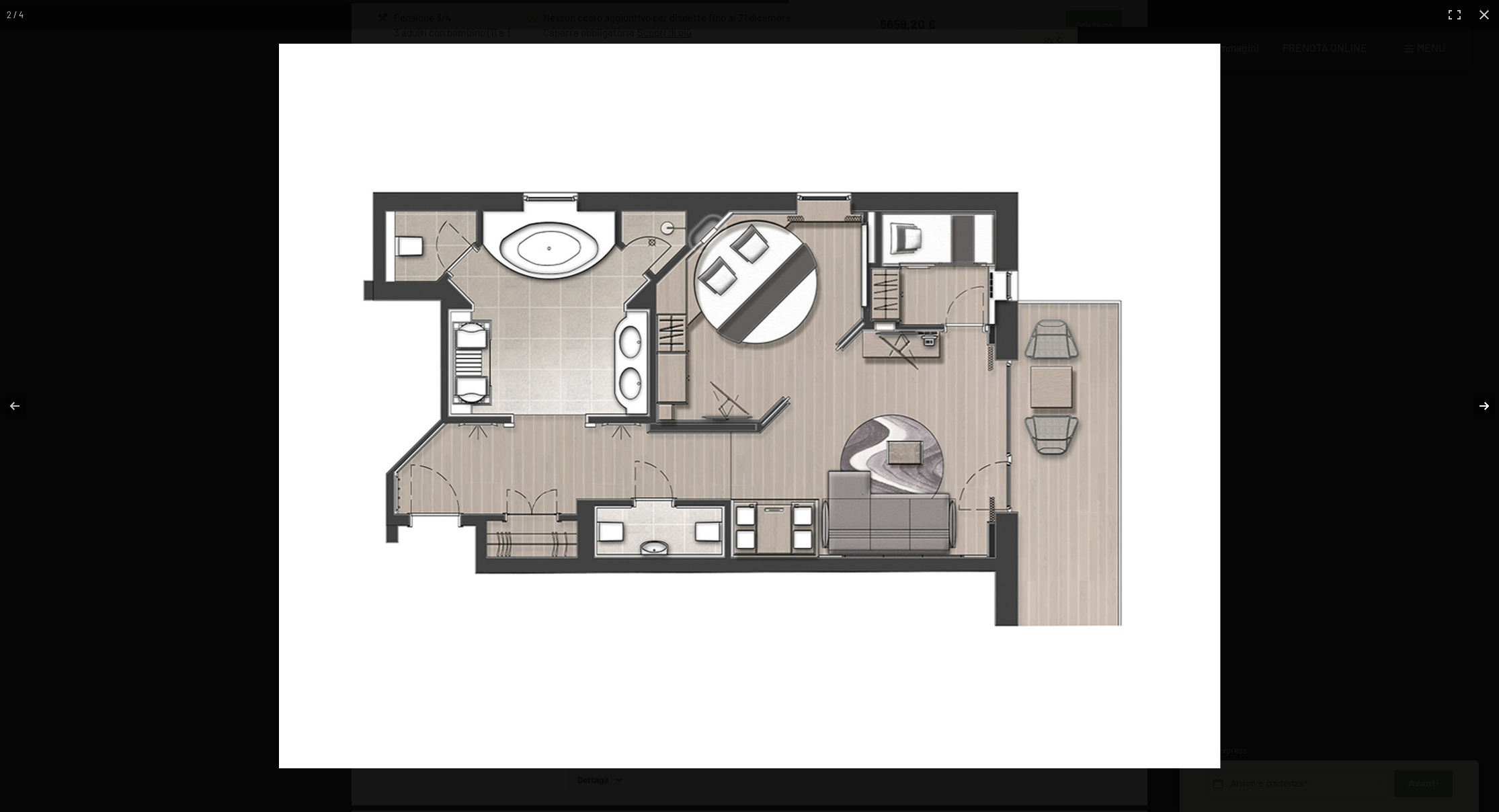
click at [1482, 406] on button "button" at bounding box center [1476, 406] width 47 height 67
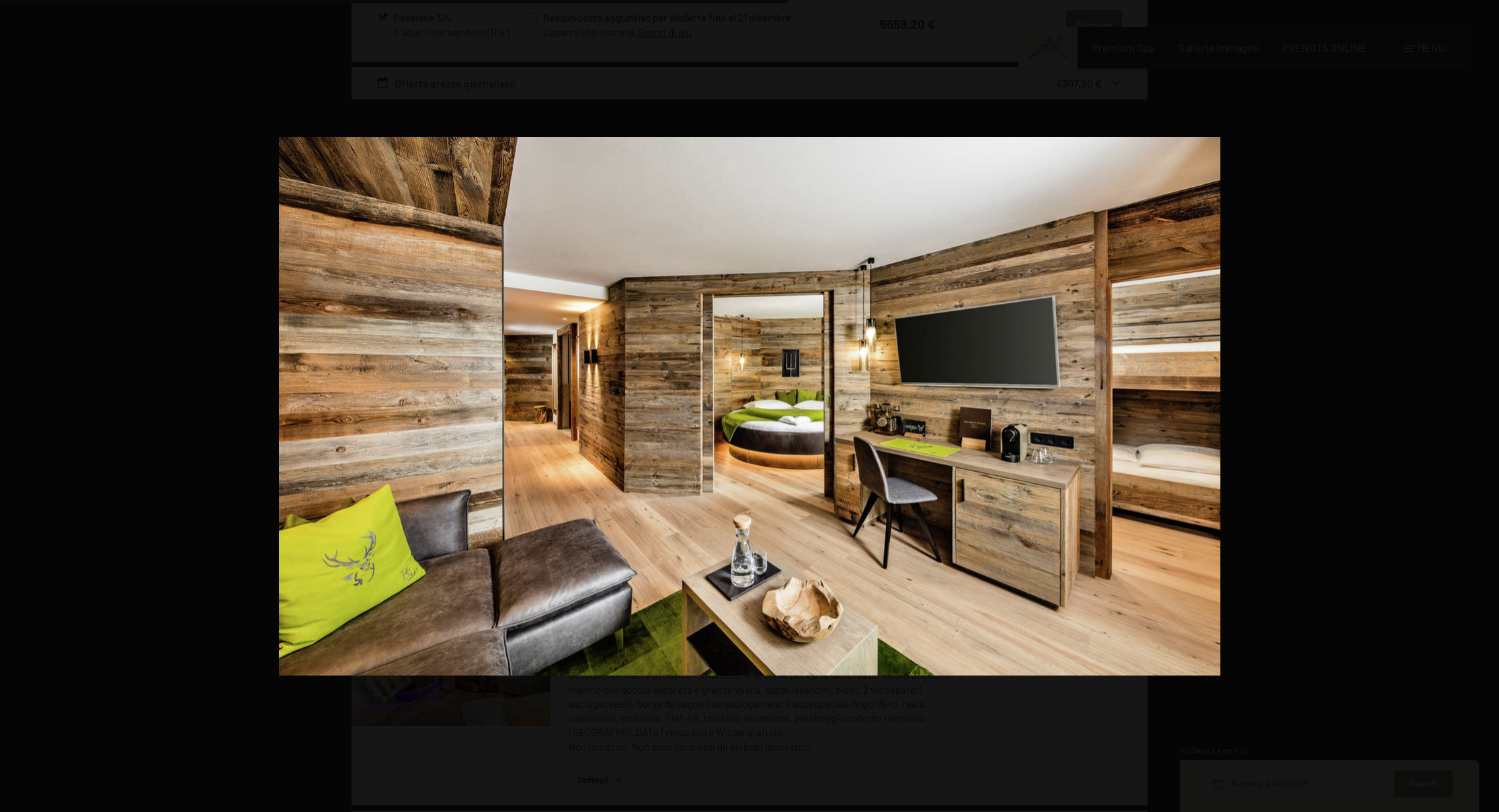
click at [1482, 406] on button "button" at bounding box center [1476, 406] width 47 height 67
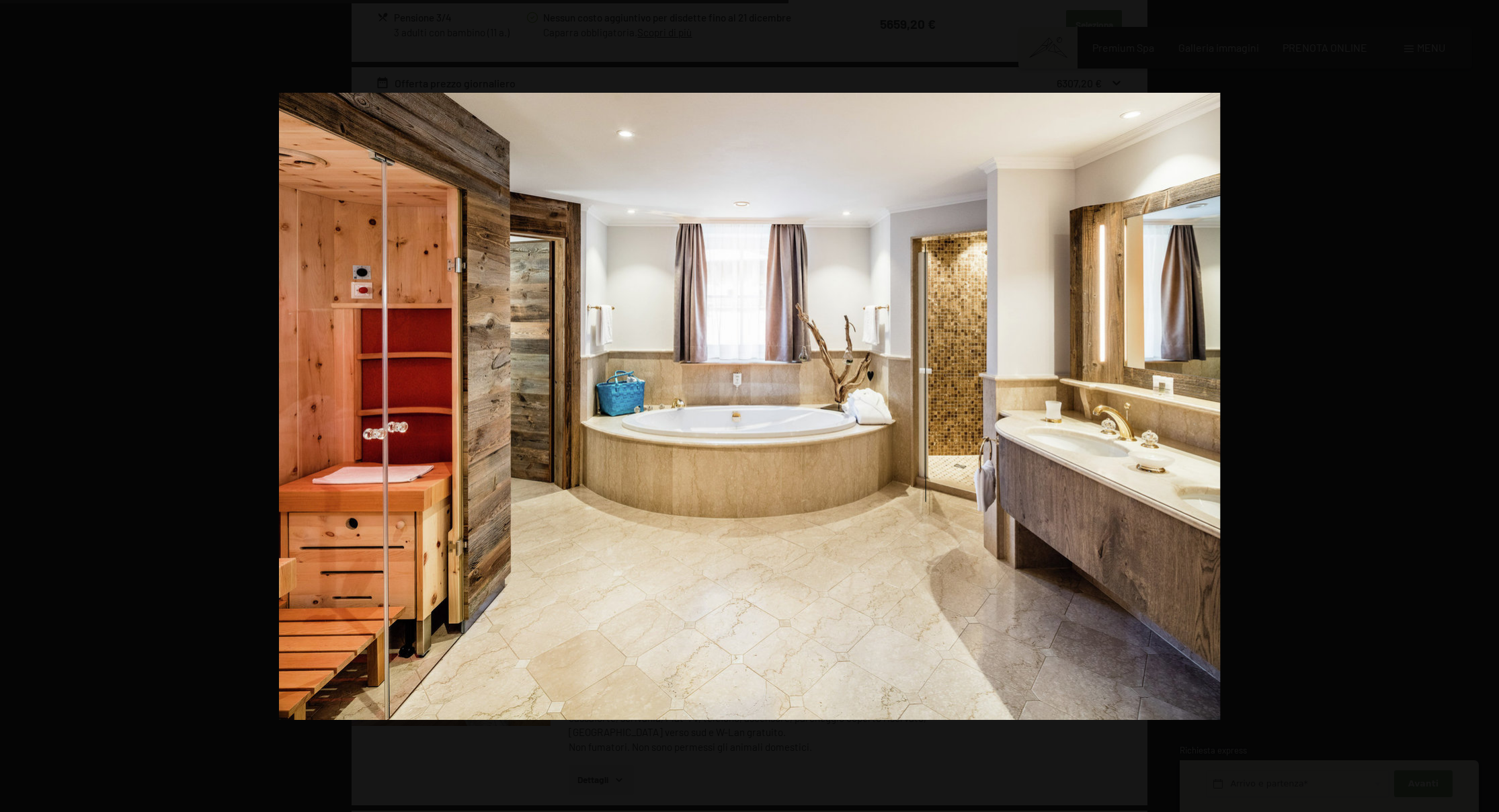
click at [1482, 406] on button "button" at bounding box center [1476, 406] width 47 height 67
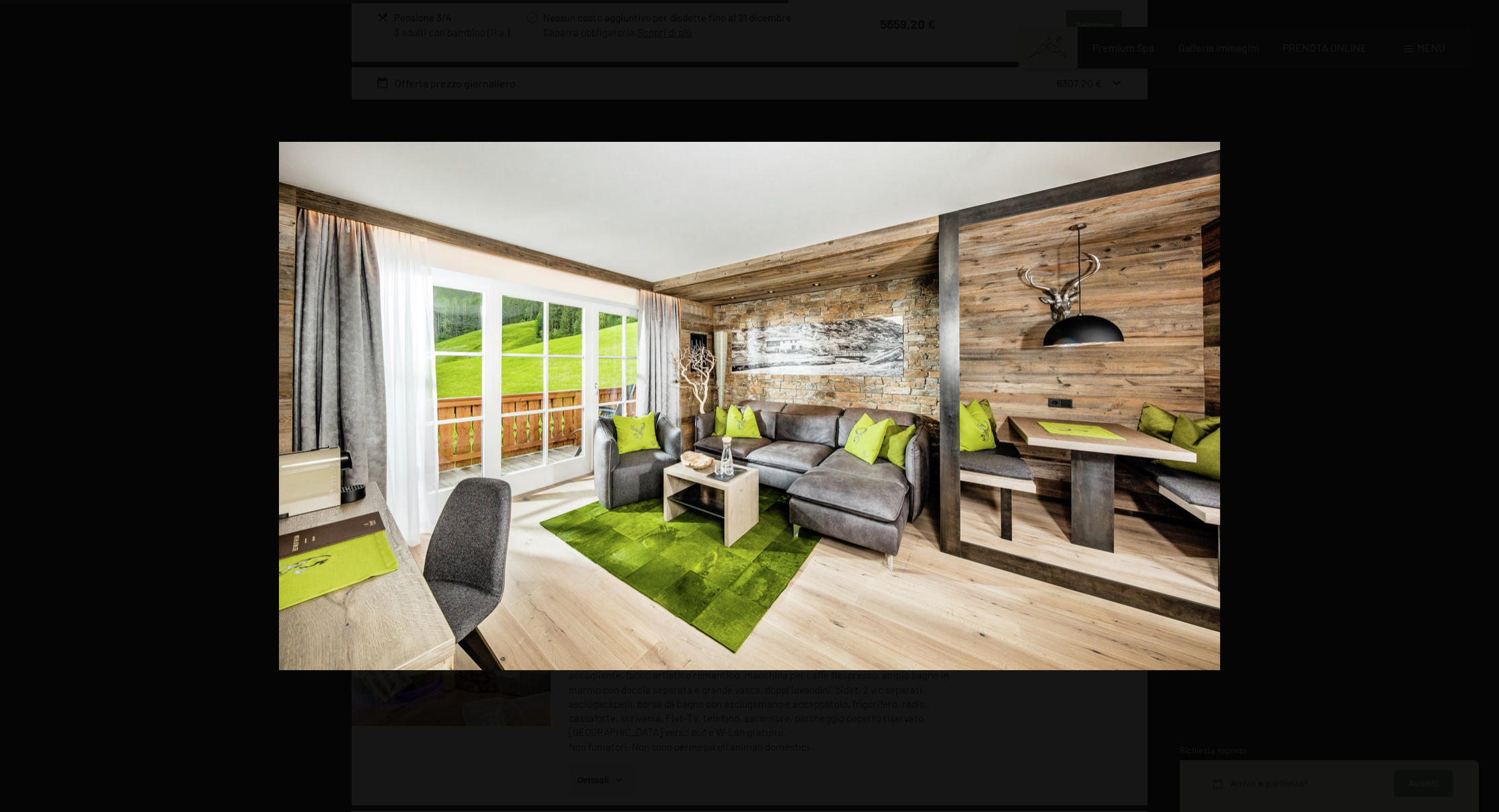
click at [1482, 406] on button "button" at bounding box center [1476, 406] width 47 height 67
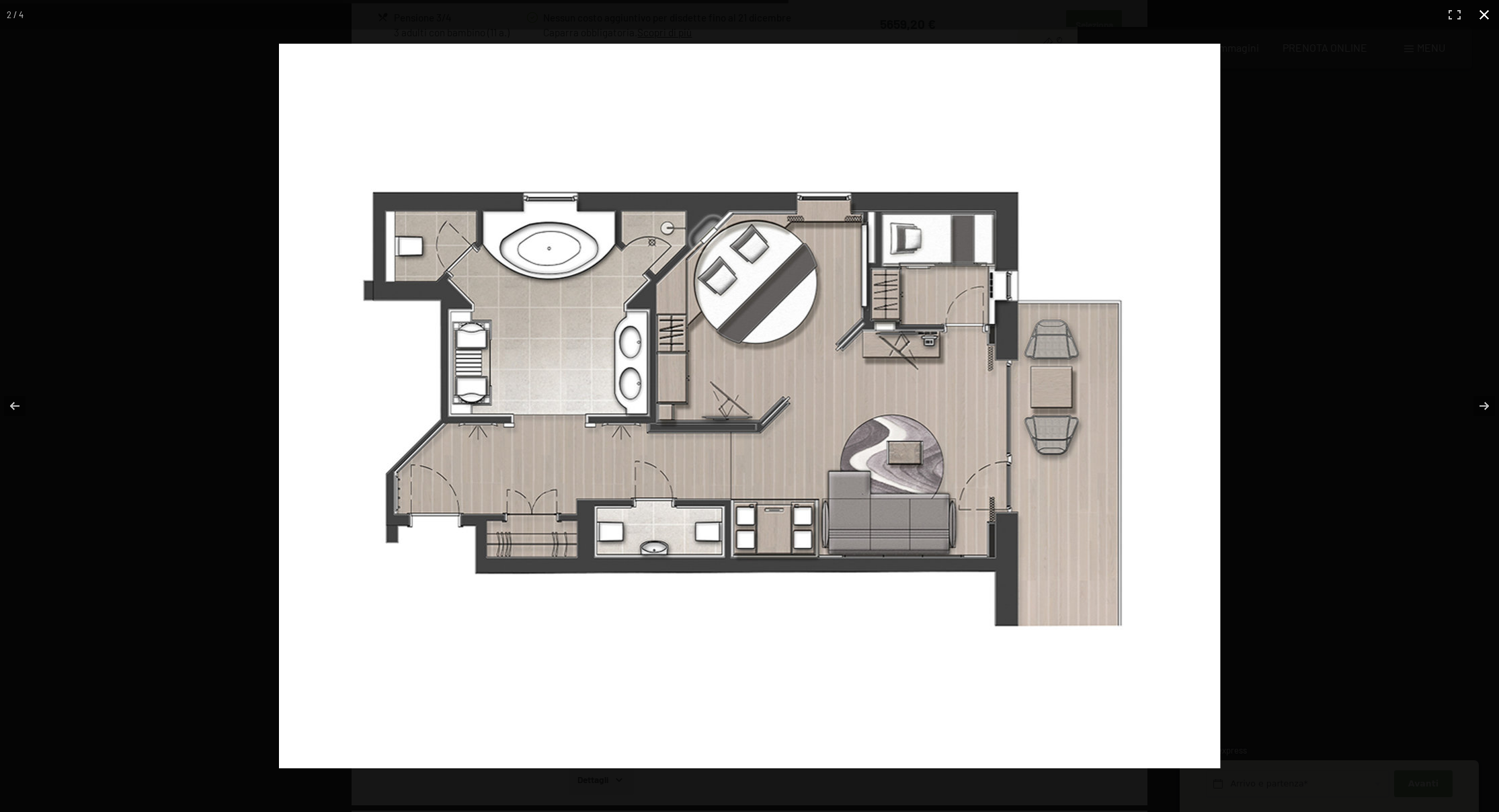
click at [1478, 15] on button "button" at bounding box center [1484, 15] width 30 height 30
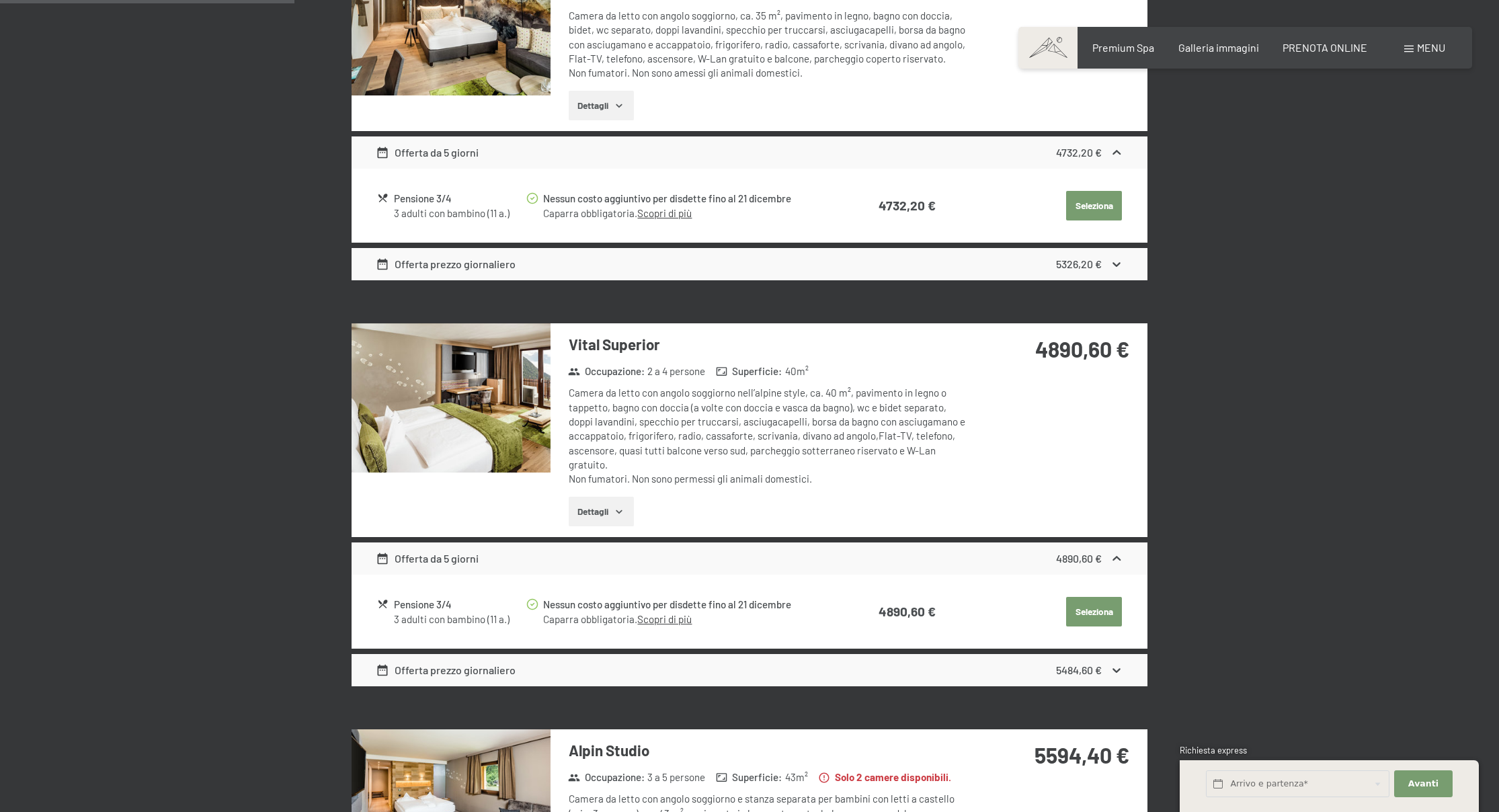
scroll to position [342, 0]
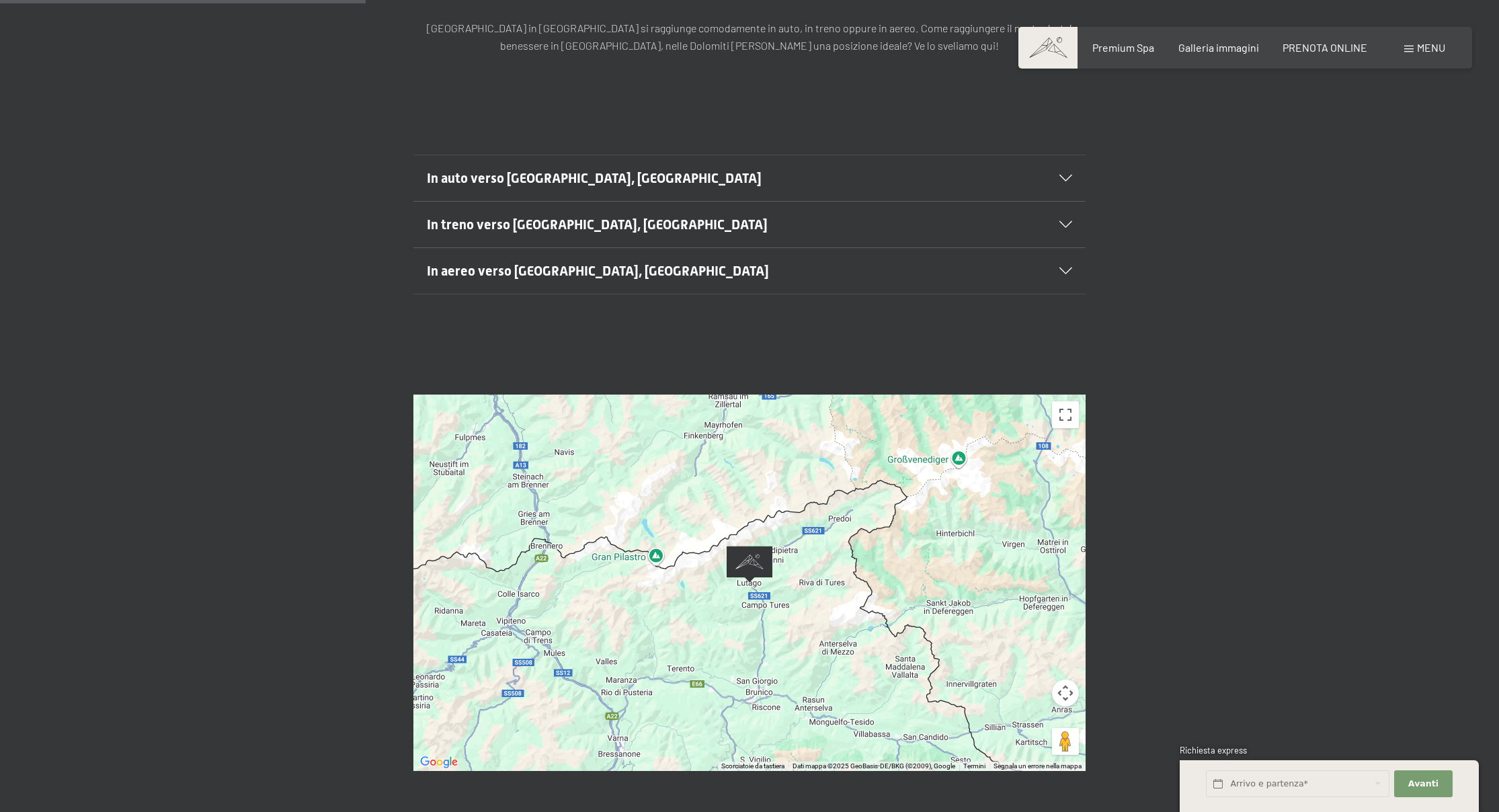
scroll to position [288, 0]
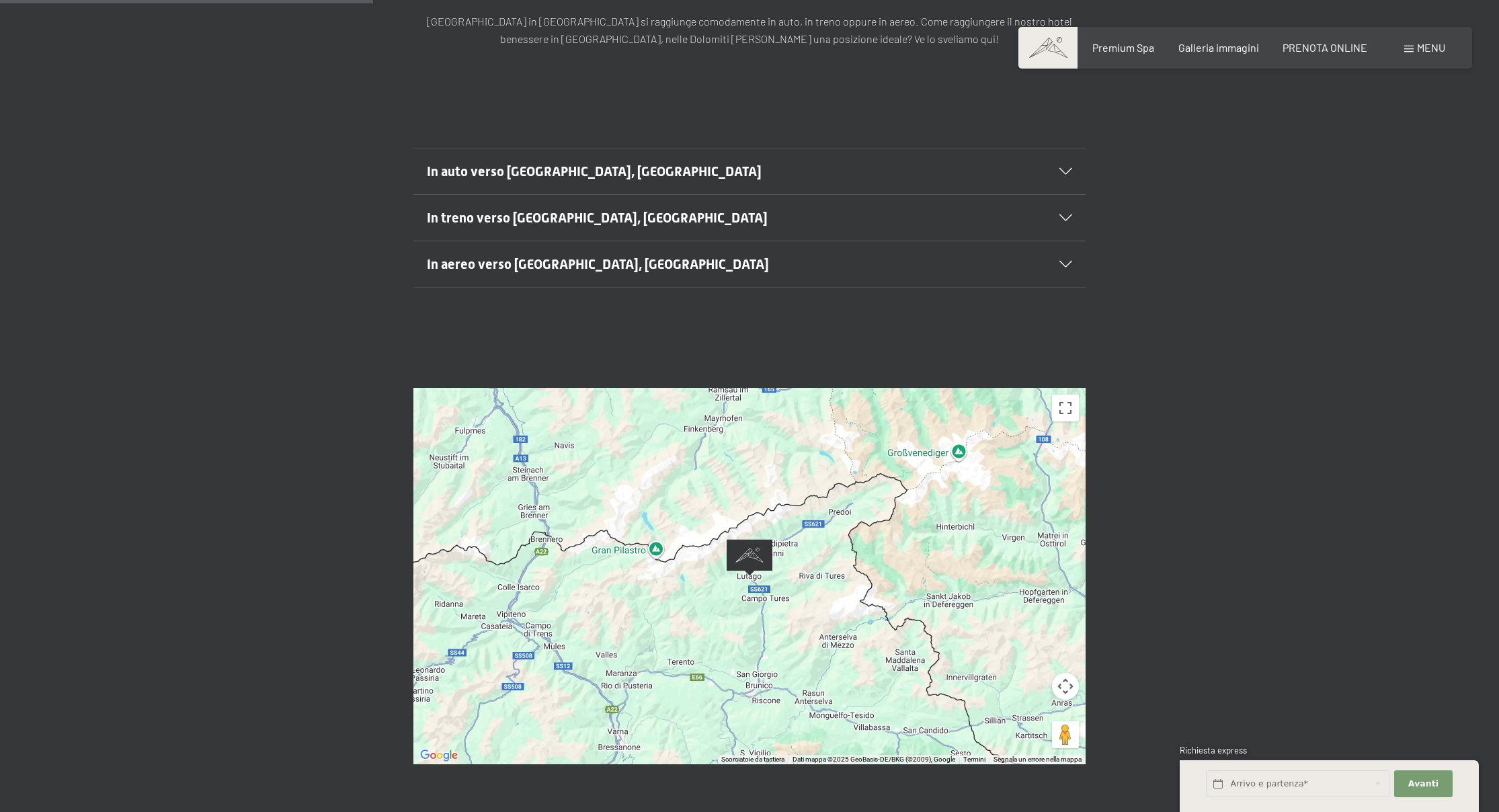
click at [839, 518] on div at bounding box center [750, 576] width 672 height 376
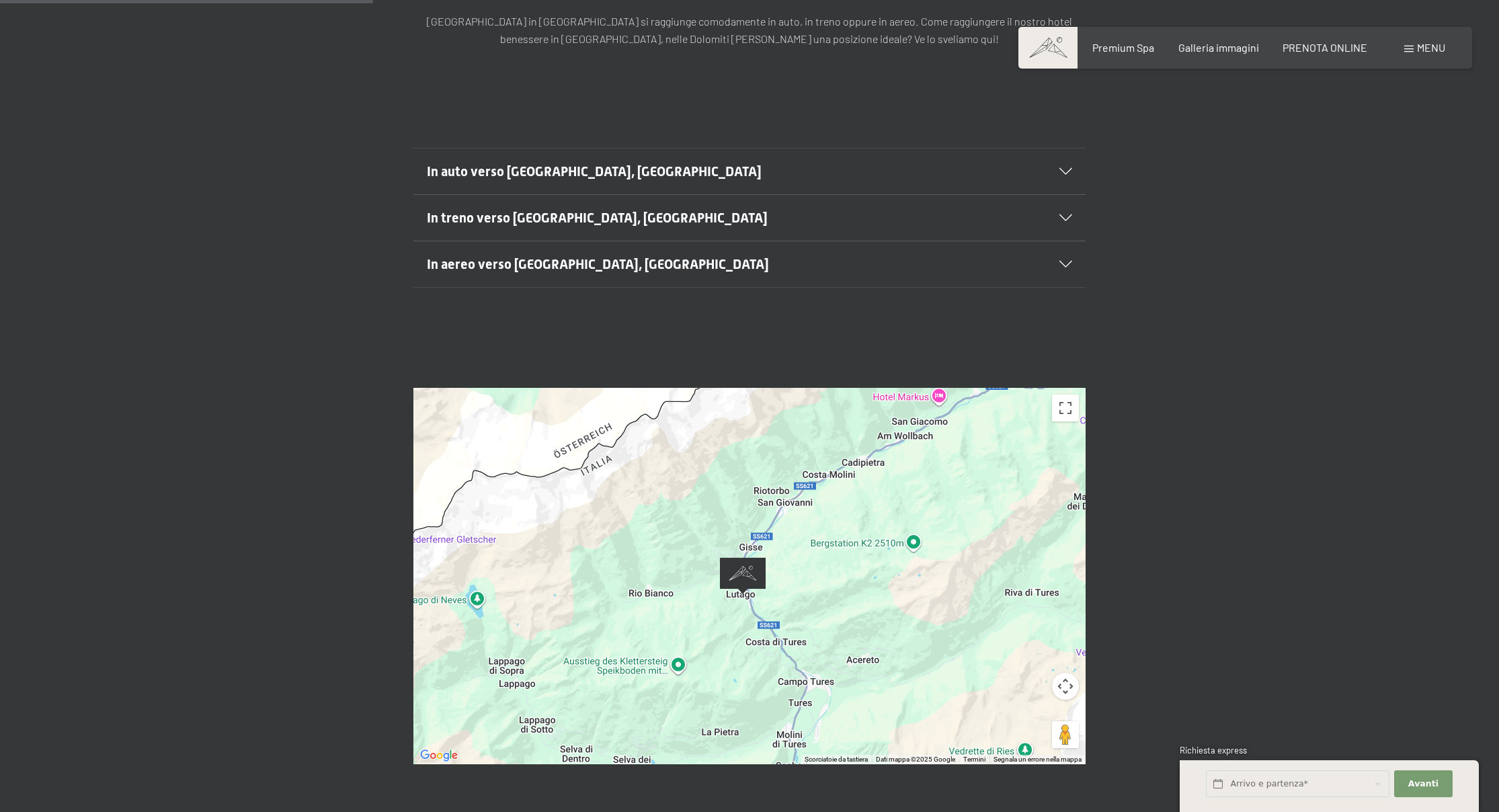
drag, startPoint x: 799, startPoint y: 527, endPoint x: 801, endPoint y: 616, distance: 89.0
click at [801, 616] on div at bounding box center [750, 576] width 672 height 376
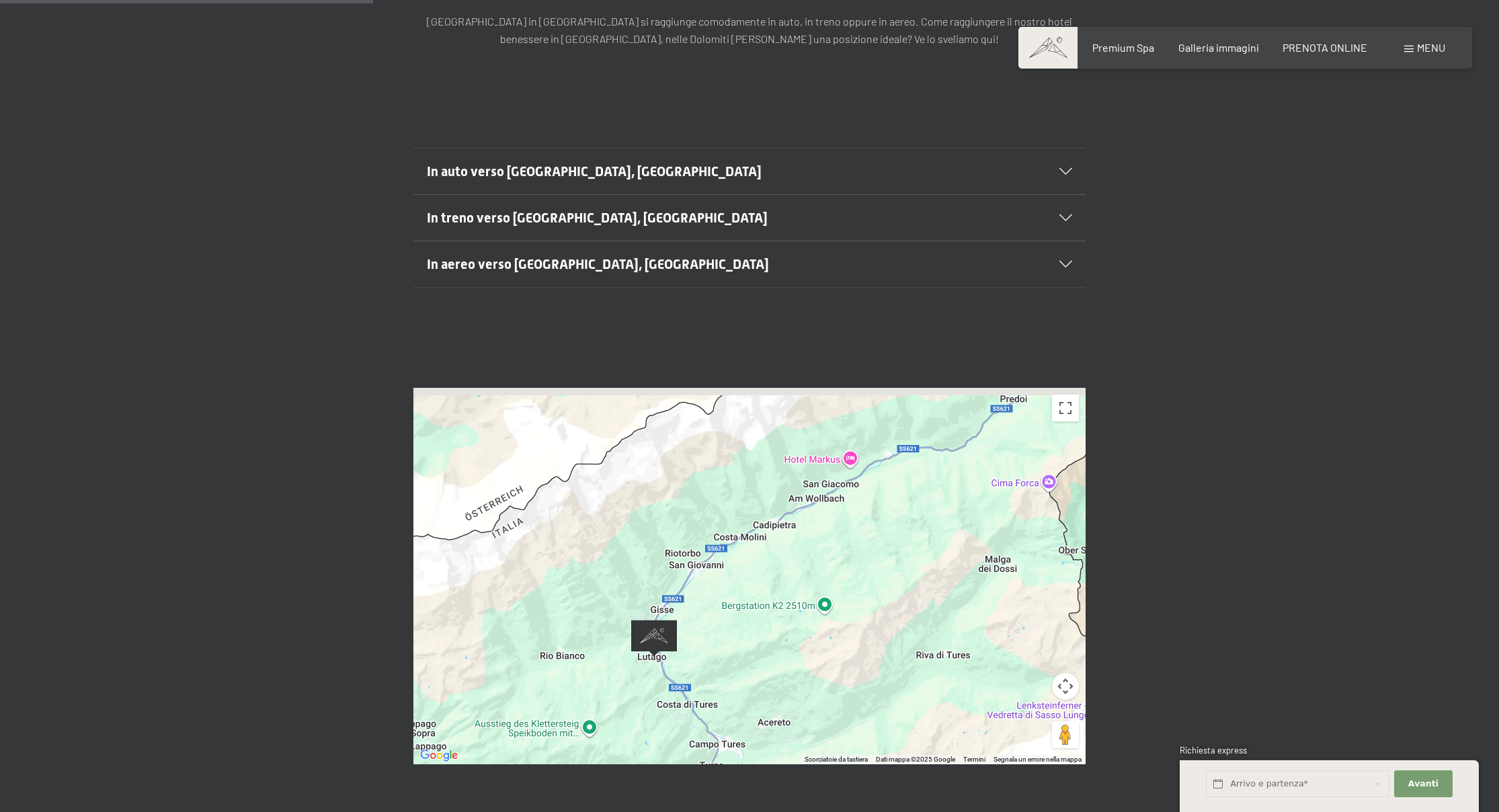
drag, startPoint x: 835, startPoint y: 540, endPoint x: 742, endPoint y: 606, distance: 114.0
click at [742, 606] on div at bounding box center [750, 576] width 672 height 376
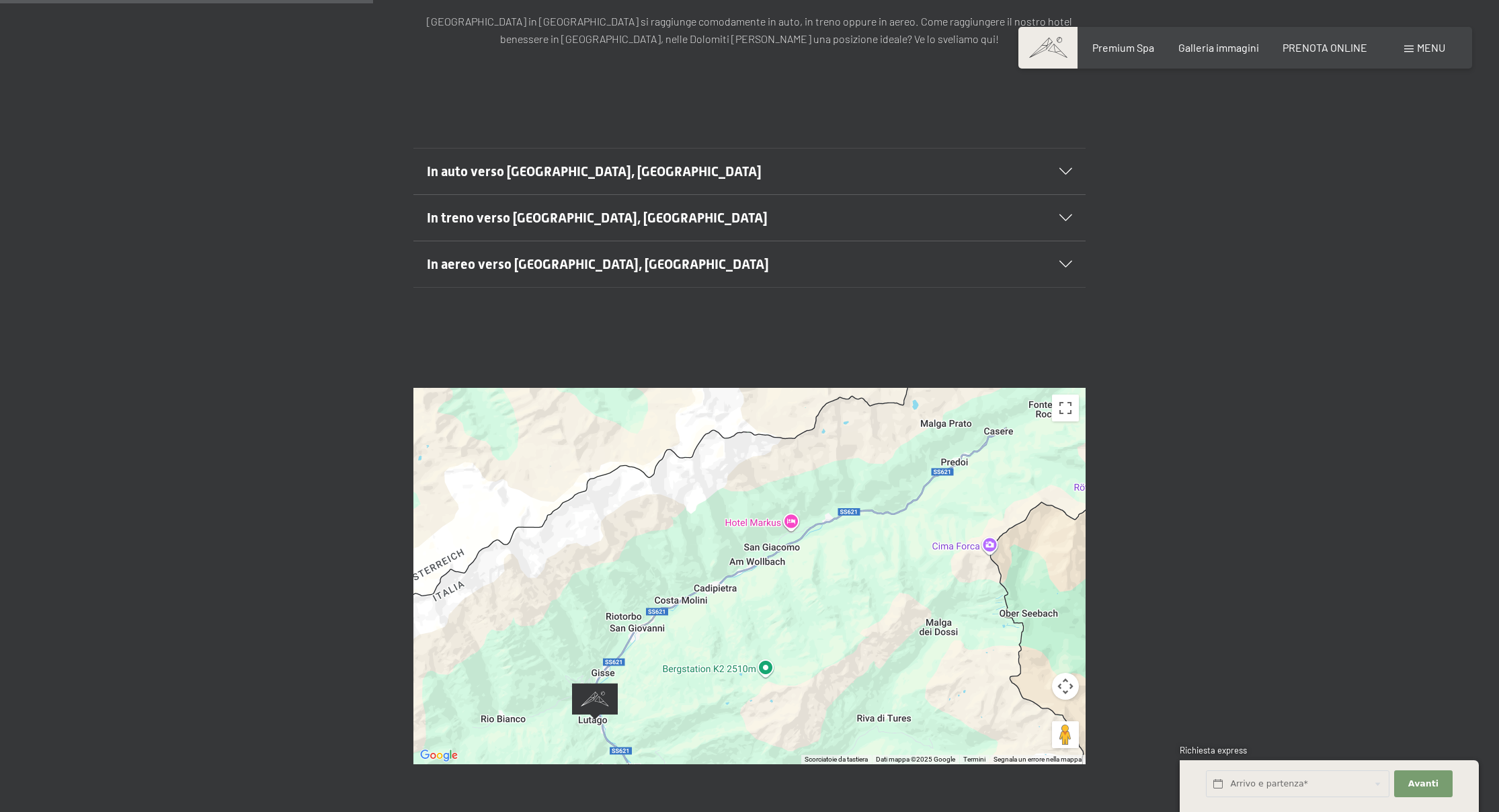
drag, startPoint x: 856, startPoint y: 580, endPoint x: 821, endPoint y: 613, distance: 48.1
click at [821, 613] on div at bounding box center [750, 576] width 672 height 376
